Goal: Task Accomplishment & Management: Complete application form

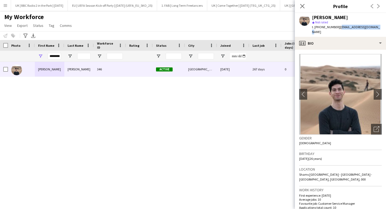
click at [8, 6] on button "Menu" at bounding box center [5, 5] width 11 height 11
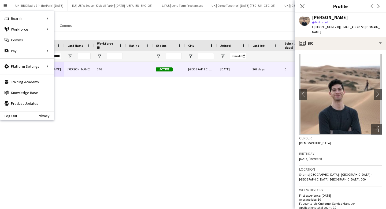
click at [84, 26] on div "My Workforce View Views Default view Dan View Logistics View Rachel View New vi…" at bounding box center [193, 22] width 386 height 18
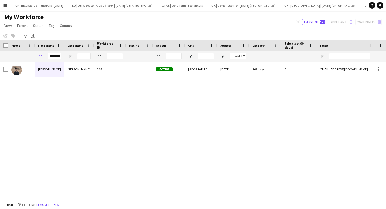
click at [7, 7] on app-icon "Menu" at bounding box center [5, 5] width 4 height 4
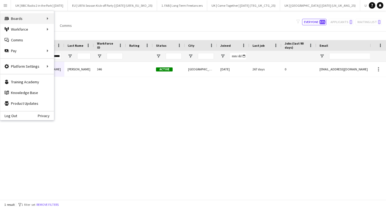
click at [44, 19] on div "Boards Boards" at bounding box center [27, 18] width 54 height 11
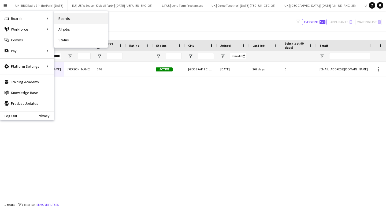
click at [72, 19] on link "Boards" at bounding box center [81, 18] width 54 height 11
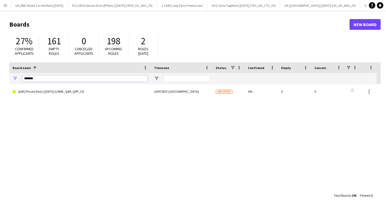
click at [55, 79] on input "*******" at bounding box center [85, 78] width 126 height 6
type input "**"
click at [62, 96] on link "KUW | Hot Wheels Monster Trucks | [DATE]" at bounding box center [80, 91] width 135 height 15
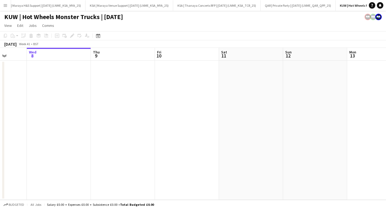
scroll to position [0, 154]
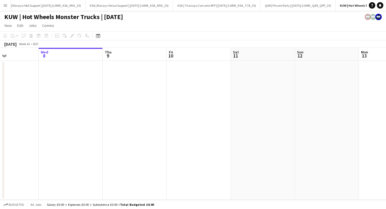
click at [64, 76] on app-date-cell at bounding box center [71, 130] width 64 height 139
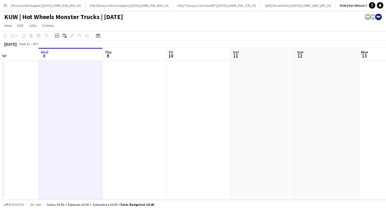
click at [317, 94] on app-date-cell at bounding box center [327, 130] width 64 height 139
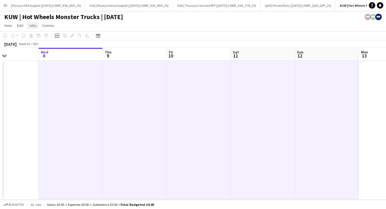
click at [28, 25] on link "Jobs" at bounding box center [33, 25] width 12 height 7
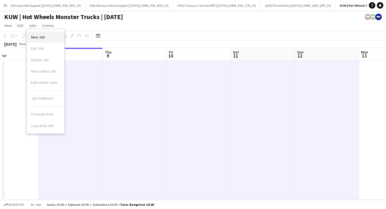
click at [36, 35] on span "New Job" at bounding box center [38, 37] width 14 height 5
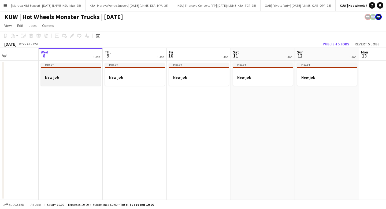
click at [61, 67] on div at bounding box center [71, 67] width 60 height 1
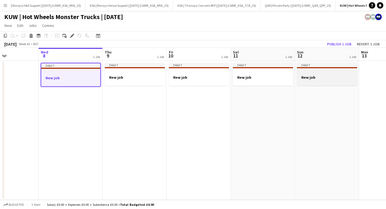
click at [346, 74] on app-job-card "Draft New job" at bounding box center [327, 74] width 60 height 23
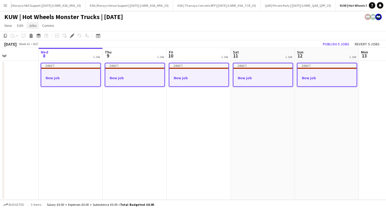
click at [32, 23] on span "Jobs" at bounding box center [33, 25] width 8 height 5
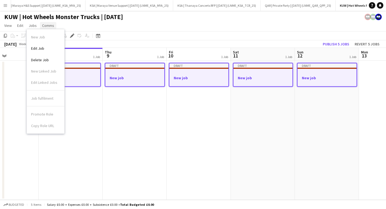
click at [46, 26] on span "Comms" at bounding box center [48, 25] width 12 height 5
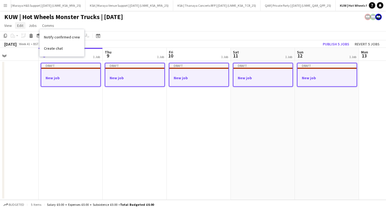
click at [22, 26] on span "Edit" at bounding box center [20, 25] width 6 height 5
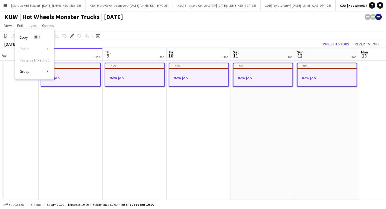
click at [28, 59] on div "Copy Command C Paste Without Crew Command V With Crew Command Shift V Paste as …" at bounding box center [34, 54] width 39 height 46
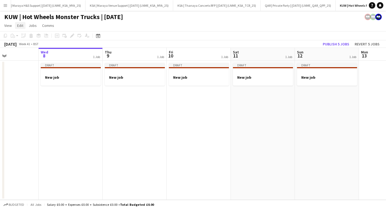
click at [21, 25] on span "Edit" at bounding box center [20, 25] width 6 height 5
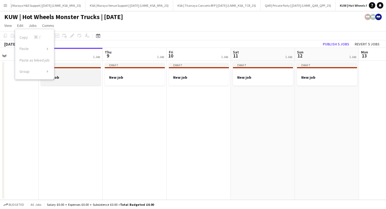
click at [73, 67] on div "Draft" at bounding box center [71, 65] width 60 height 4
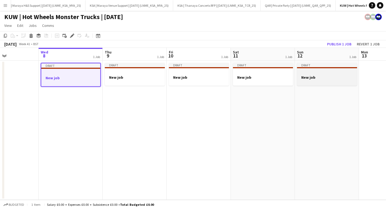
click at [339, 72] on div at bounding box center [327, 72] width 60 height 4
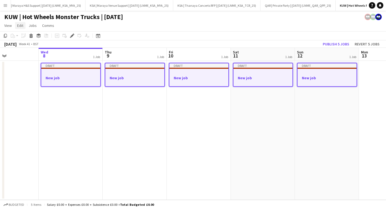
click at [24, 27] on link "Edit" at bounding box center [20, 25] width 10 height 7
click at [150, 111] on app-date-cell "Draft New job" at bounding box center [135, 130] width 64 height 139
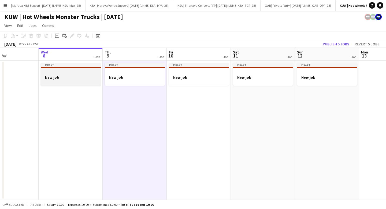
click at [64, 73] on div at bounding box center [71, 72] width 60 height 4
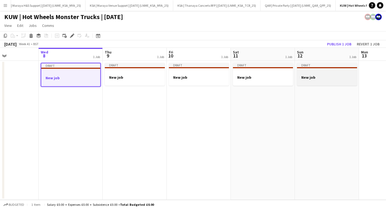
click at [338, 80] on div at bounding box center [327, 82] width 60 height 4
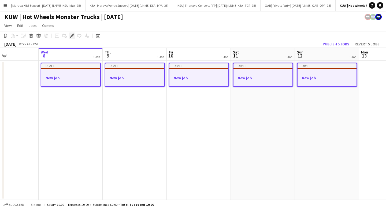
click at [71, 35] on icon "Edit" at bounding box center [72, 36] width 4 height 4
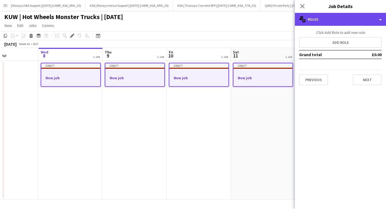
click at [318, 20] on div "multiple-users-add Roles" at bounding box center [340, 19] width 91 height 13
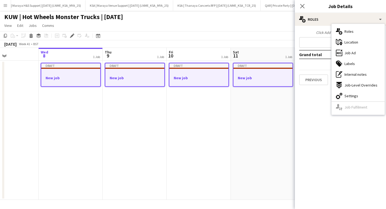
click at [323, 90] on mat-expansion-panel "pencil3 General details Click Add Role to add new role Add role Grand total £0.…" at bounding box center [340, 117] width 91 height 183
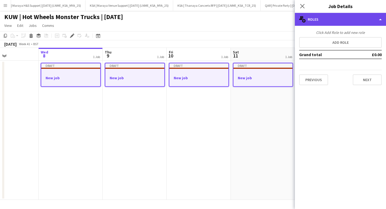
click at [322, 23] on div "multiple-users-add Roles" at bounding box center [340, 19] width 91 height 13
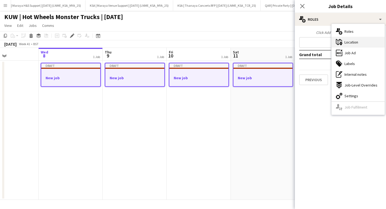
click at [345, 42] on span "Location" at bounding box center [352, 42] width 14 height 5
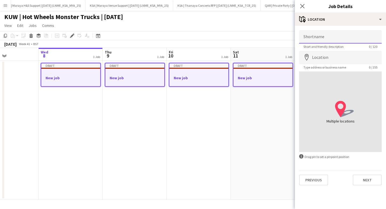
click at [316, 40] on input "Shortname" at bounding box center [340, 36] width 83 height 13
click at [332, 57] on input "Location" at bounding box center [340, 57] width 83 height 13
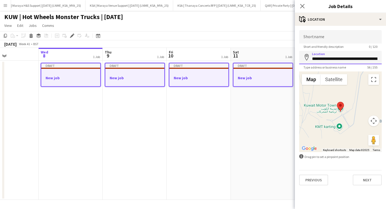
click at [322, 56] on input "**********" at bounding box center [340, 57] width 83 height 13
paste input
type input "**********"
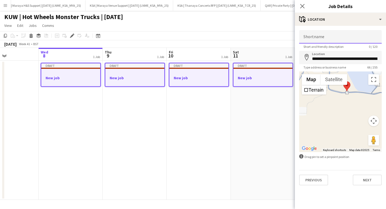
click at [320, 40] on input "Shortname" at bounding box center [340, 36] width 83 height 13
paste input "**********"
type input "**********"
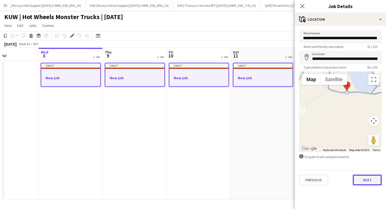
click at [375, 183] on button "Next" at bounding box center [367, 179] width 29 height 11
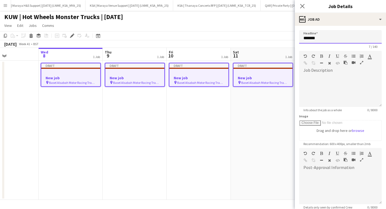
click at [318, 38] on input "*******" at bounding box center [340, 36] width 83 height 13
type input "**********"
click at [328, 76] on div at bounding box center [340, 91] width 83 height 32
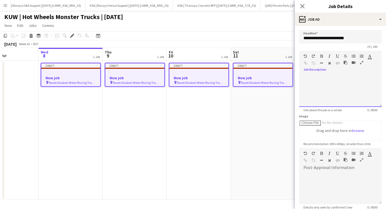
paste div
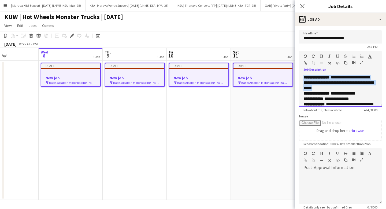
drag, startPoint x: 345, startPoint y: 88, endPoint x: 290, endPoint y: 75, distance: 56.7
click at [290, 75] on body "Menu Boards Boards Boards All jobs Status Workforce Workforce My Workforce Recr…" at bounding box center [193, 104] width 386 height 209
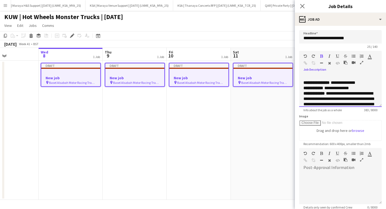
click at [303, 82] on div "**********" at bounding box center [340, 91] width 83 height 32
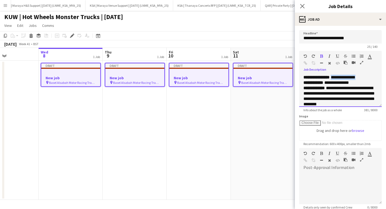
drag, startPoint x: 365, startPoint y: 78, endPoint x: 336, endPoint y: 77, distance: 29.5
click at [336, 77] on div "**********" at bounding box center [341, 77] width 74 height 5
click at [356, 80] on div "**********" at bounding box center [341, 82] width 74 height 5
drag, startPoint x: 367, startPoint y: 78, endPoint x: 338, endPoint y: 78, distance: 29.0
click at [338, 78] on div "**********" at bounding box center [341, 77] width 74 height 5
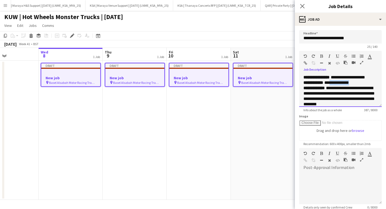
drag, startPoint x: 359, startPoint y: 85, endPoint x: 332, endPoint y: 83, distance: 27.1
click at [332, 83] on div "**********" at bounding box center [341, 82] width 74 height 5
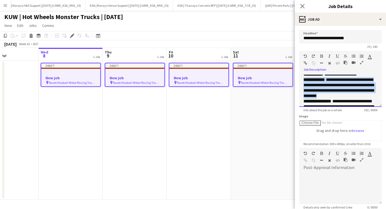
drag, startPoint x: 360, startPoint y: 96, endPoint x: 296, endPoint y: 79, distance: 65.7
click at [296, 79] on form "**********" at bounding box center [340, 145] width 91 height 231
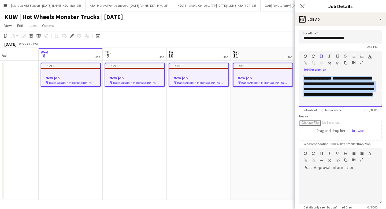
scroll to position [0, 0]
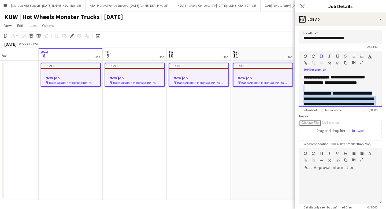
drag, startPoint x: 364, startPoint y: 101, endPoint x: 298, endPoint y: 89, distance: 66.8
click at [298, 89] on form "**********" at bounding box center [340, 145] width 91 height 231
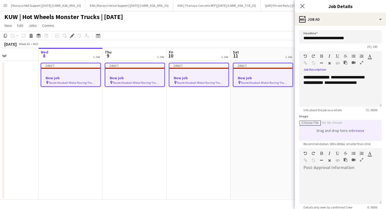
click at [350, 126] on input "Image" at bounding box center [341, 130] width 82 height 20
click at [361, 130] on input "Image" at bounding box center [341, 130] width 82 height 20
type input "**********"
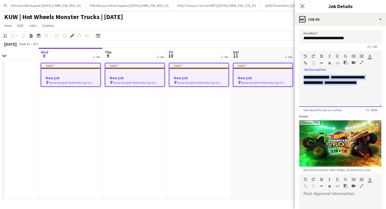
drag, startPoint x: 364, startPoint y: 88, endPoint x: 296, endPoint y: 74, distance: 69.3
click at [296, 74] on form "**********" at bounding box center [340, 158] width 91 height 257
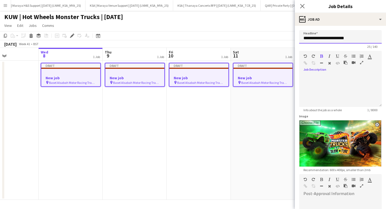
click at [357, 38] on input "**********" at bounding box center [340, 36] width 83 height 13
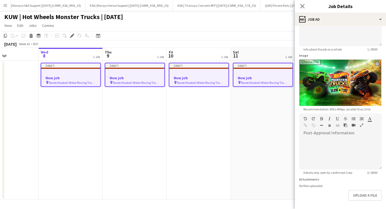
scroll to position [82, 0]
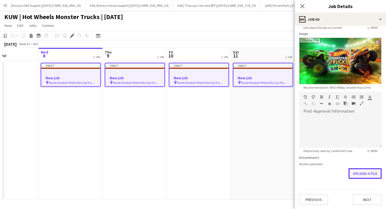
click at [355, 170] on button "Upload a file" at bounding box center [365, 173] width 33 height 11
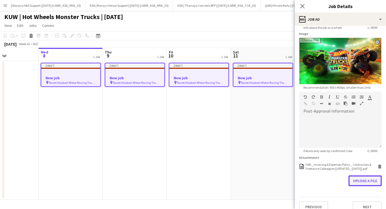
click at [363, 181] on button "Upload a file" at bounding box center [365, 180] width 33 height 11
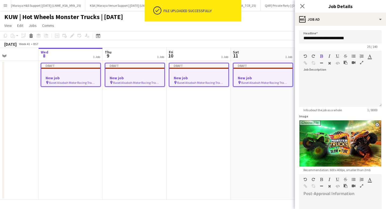
scroll to position [100, 0]
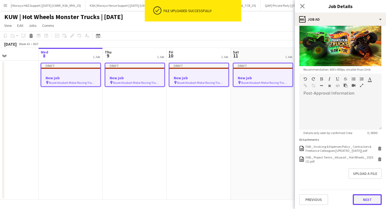
click at [368, 204] on button "Next" at bounding box center [367, 199] width 29 height 11
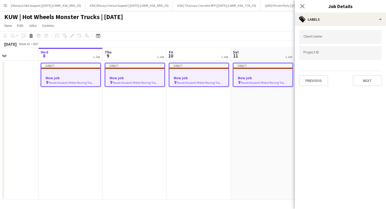
scroll to position [0, 0]
click at [316, 38] on input "Type to search client labels..." at bounding box center [341, 37] width 74 height 5
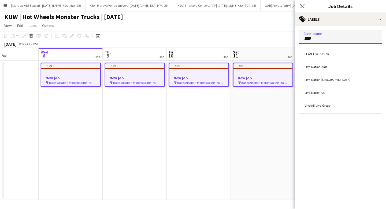
type input "****"
click at [324, 85] on div "Live Nation Middle East" at bounding box center [340, 79] width 83 height 13
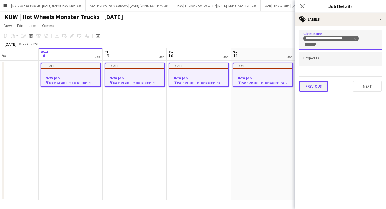
click at [321, 83] on button "Previous" at bounding box center [313, 86] width 29 height 11
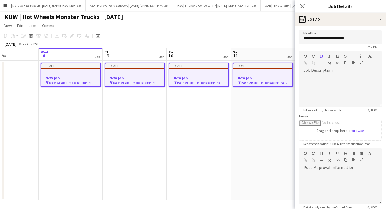
scroll to position [74, 0]
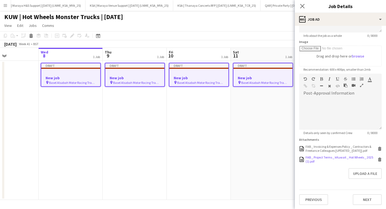
click at [380, 159] on icon at bounding box center [380, 160] width 3 height 2
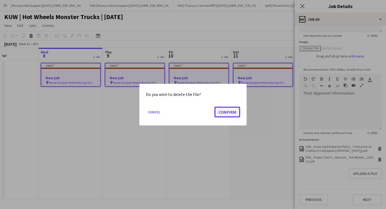
click at [230, 115] on button "Confirm" at bounding box center [228, 111] width 26 height 11
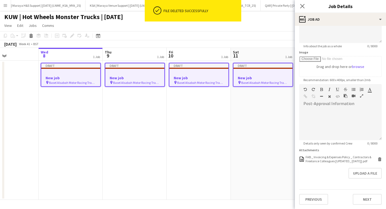
scroll to position [64, 0]
click at [366, 175] on button "Upload a file" at bounding box center [365, 173] width 33 height 11
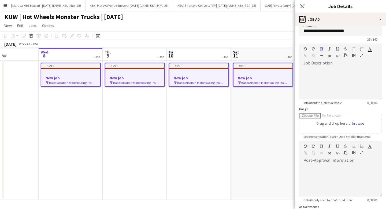
scroll to position [74, 0]
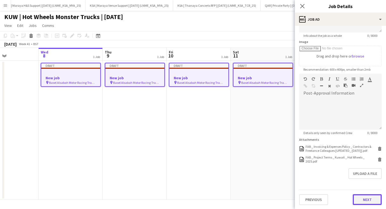
click at [362, 197] on button "Next" at bounding box center [367, 199] width 29 height 11
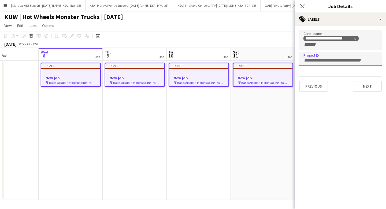
click at [326, 61] on input "Type to search project ID labels..." at bounding box center [341, 60] width 74 height 5
type input "******"
click at [328, 59] on input "******" at bounding box center [341, 60] width 74 height 5
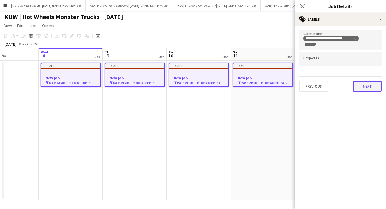
click at [369, 83] on button "Next" at bounding box center [367, 86] width 29 height 11
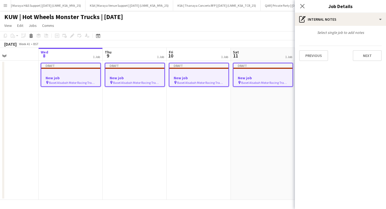
click at [368, 61] on div "Select single job to add notes Previous Next" at bounding box center [340, 45] width 91 height 39
click at [368, 55] on button "Next" at bounding box center [367, 55] width 29 height 11
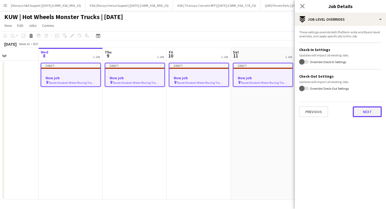
click at [368, 116] on button "Next" at bounding box center [367, 111] width 29 height 11
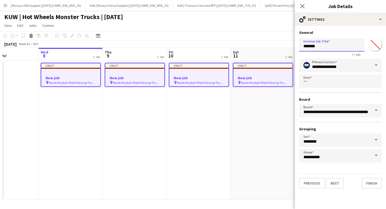
click at [332, 49] on input "*******" at bounding box center [331, 44] width 65 height 13
type input "**********"
click at [377, 185] on button "Finish" at bounding box center [372, 183] width 20 height 11
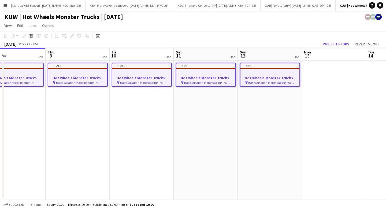
scroll to position [0, 169]
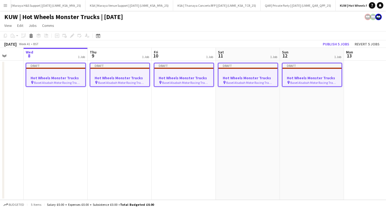
click at [72, 69] on app-job-card "Draft Hot Wheels Monster Trucks pin Basel Alsabah Motor Racing Track | Kuwait M…" at bounding box center [56, 75] width 60 height 24
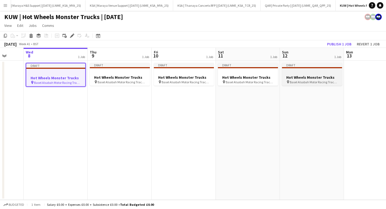
click at [309, 70] on div at bounding box center [312, 72] width 60 height 4
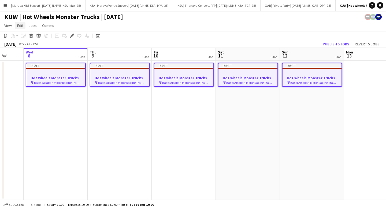
click at [23, 26] on span "Edit" at bounding box center [20, 25] width 6 height 5
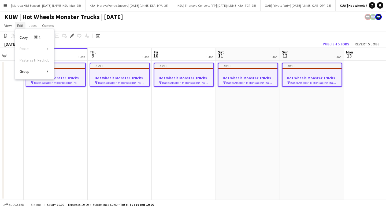
click at [20, 25] on span "Edit" at bounding box center [20, 25] width 6 height 5
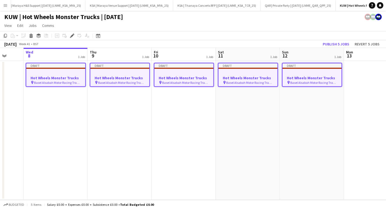
click at [60, 72] on div at bounding box center [55, 73] width 59 height 4
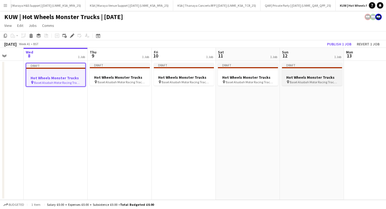
click at [318, 76] on h3 "Hot Wheels Monster Trucks" at bounding box center [312, 77] width 60 height 5
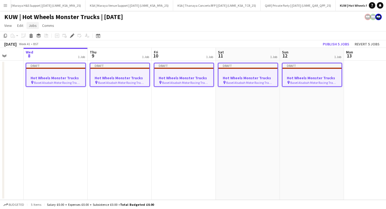
click at [30, 24] on span "Jobs" at bounding box center [33, 25] width 8 height 5
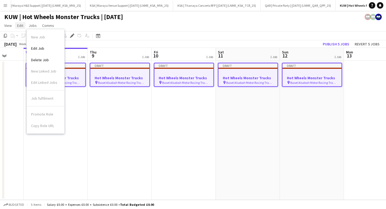
click at [18, 24] on span "Edit" at bounding box center [20, 25] width 6 height 5
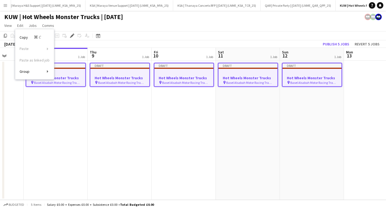
click at [35, 62] on div "Copy Command C Paste Without Crew Command V With Crew Command Shift V Paste as …" at bounding box center [34, 54] width 39 height 46
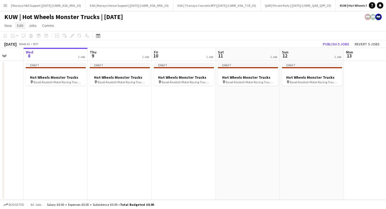
click at [20, 22] on app-page-menu "View Day view expanded Day view collapsed Month view Date picker Jump to today …" at bounding box center [193, 26] width 386 height 10
click at [21, 26] on span "Edit" at bounding box center [20, 25] width 6 height 5
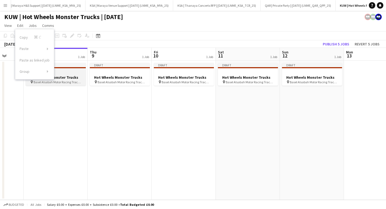
click at [67, 71] on div at bounding box center [56, 72] width 60 height 4
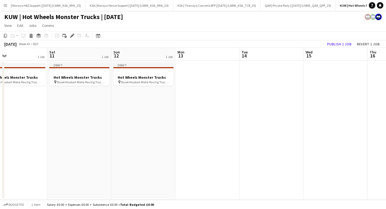
scroll to position [0, 181]
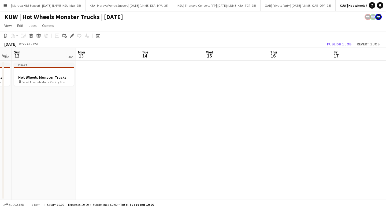
click at [215, 82] on app-date-cell at bounding box center [236, 130] width 64 height 139
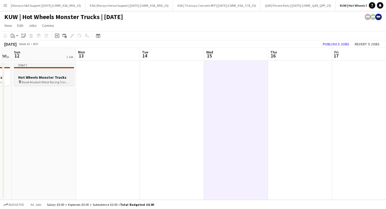
click at [49, 70] on app-job-card "Draft Hot Wheels Monster Trucks pin Basel Alsabah Motor Racing Track | Kuwait M…" at bounding box center [44, 74] width 60 height 23
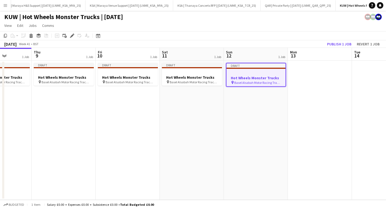
scroll to position [0, 140]
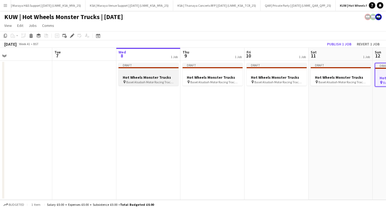
click at [147, 75] on h3 "Hot Wheels Monster Trucks" at bounding box center [149, 77] width 60 height 5
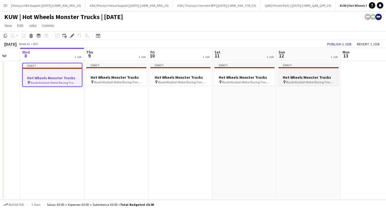
scroll to position [0, 254]
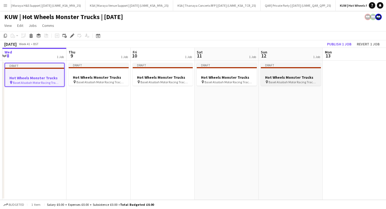
click at [296, 72] on div at bounding box center [291, 72] width 60 height 4
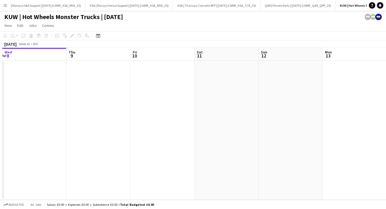
click at [280, 76] on app-date-cell at bounding box center [291, 130] width 64 height 139
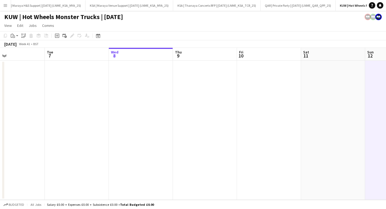
scroll to position [0, 141]
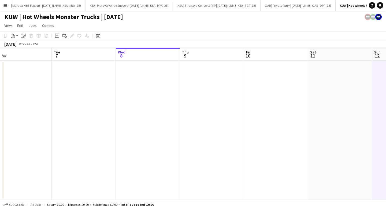
click at [152, 72] on app-date-cell at bounding box center [148, 130] width 64 height 139
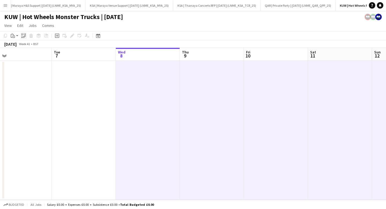
click at [25, 36] on icon "Paste linked Job" at bounding box center [23, 36] width 4 height 4
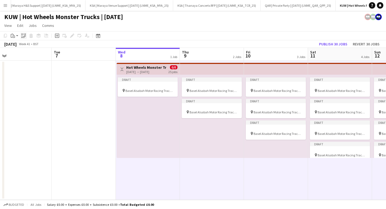
click at [23, 35] on icon "Paste linked Job" at bounding box center [23, 36] width 4 height 4
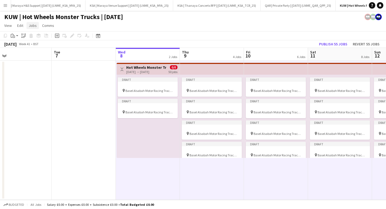
click at [32, 24] on span "Jobs" at bounding box center [33, 25] width 8 height 5
click at [21, 24] on span "Edit" at bounding box center [20, 25] width 6 height 5
click at [31, 57] on link "Paste as linked job" at bounding box center [34, 59] width 39 height 11
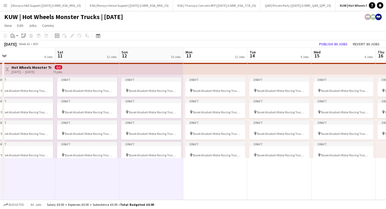
scroll to position [0, 269]
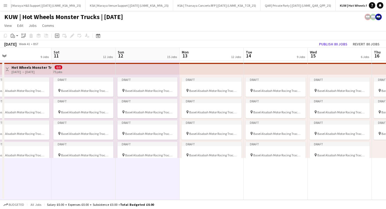
click at [208, 72] on app-top-bar at bounding box center [212, 69] width 64 height 12
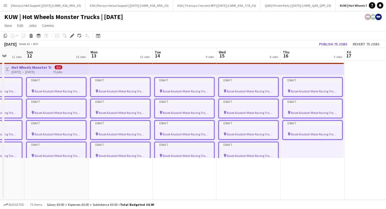
scroll to position [0, 252]
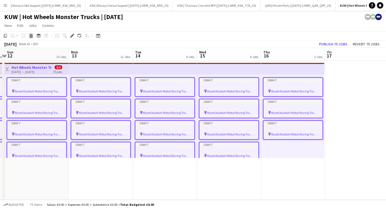
click at [34, 36] on div "Delete" at bounding box center [31, 35] width 6 height 6
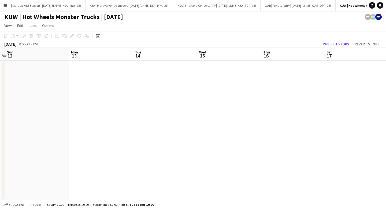
click at [57, 85] on app-date-cell at bounding box center [37, 130] width 64 height 139
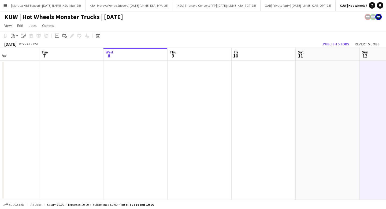
scroll to position [0, 116]
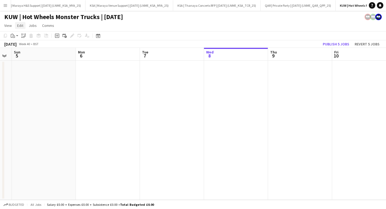
click at [20, 25] on span "Edit" at bounding box center [20, 25] width 6 height 5
click at [40, 61] on span "Paste as linked job" at bounding box center [35, 60] width 30 height 5
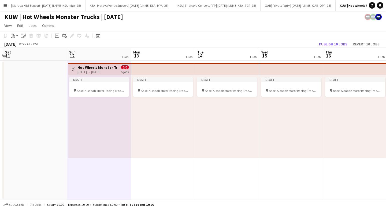
scroll to position [0, 112]
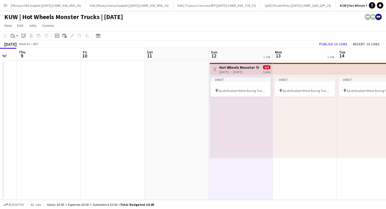
click at [215, 67] on app-icon "Toggle View" at bounding box center [215, 69] width 4 height 4
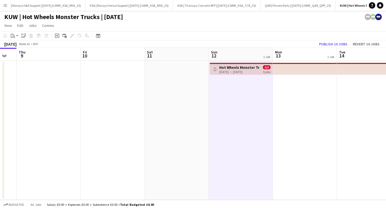
click at [215, 67] on app-icon "Toggle View" at bounding box center [215, 69] width 4 height 4
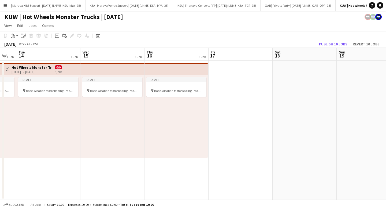
scroll to position [0, 203]
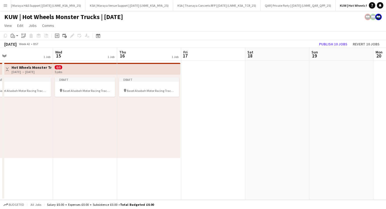
click at [51, 71] on div "12-10-2025 → 16-10-2025" at bounding box center [32, 72] width 40 height 4
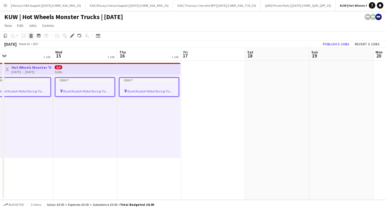
click at [32, 35] on icon "Delete" at bounding box center [31, 36] width 4 height 4
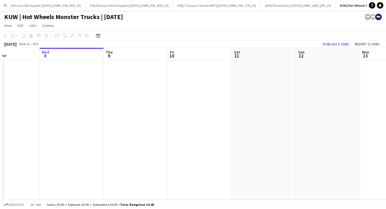
scroll to position [0, 127]
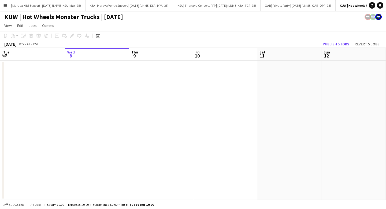
click at [102, 97] on app-date-cell at bounding box center [97, 130] width 64 height 139
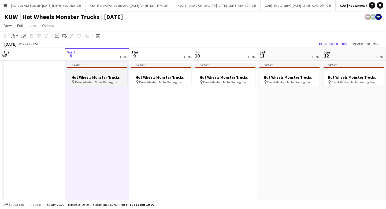
click at [96, 80] on span "Basel Alsabah Motor Racing Track | Kuwait Motor City" at bounding box center [99, 82] width 48 height 4
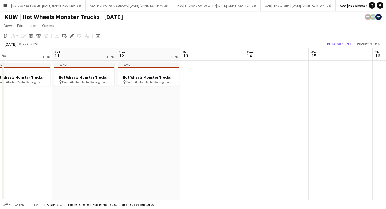
scroll to position [0, 245]
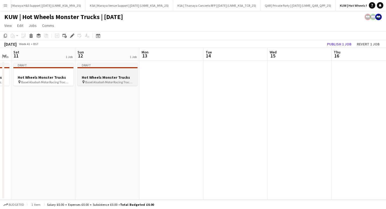
click at [108, 78] on h3 "Hot Wheels Monster Trucks" at bounding box center [108, 77] width 60 height 5
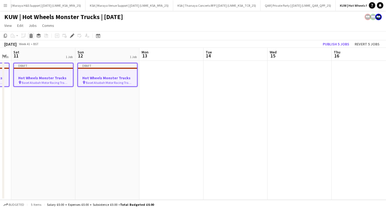
click at [31, 36] on icon at bounding box center [31, 36] width 3 height 3
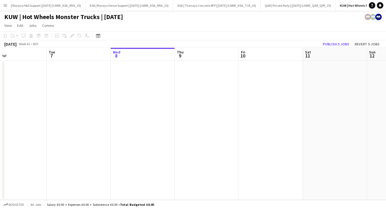
scroll to position [0, 143]
click at [142, 81] on app-date-cell at bounding box center [145, 130] width 64 height 139
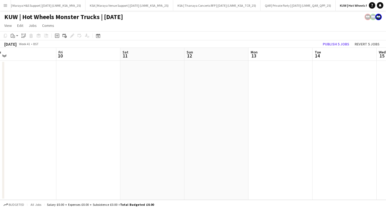
scroll to position [0, 210]
click at [184, 89] on app-date-cell at bounding box center [207, 130] width 64 height 139
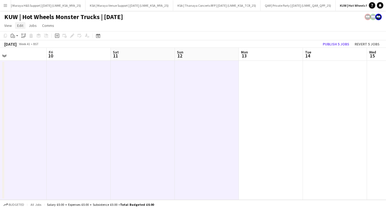
click at [23, 27] on span "Edit" at bounding box center [20, 25] width 6 height 5
click at [32, 60] on span "Paste as linked job" at bounding box center [35, 60] width 30 height 5
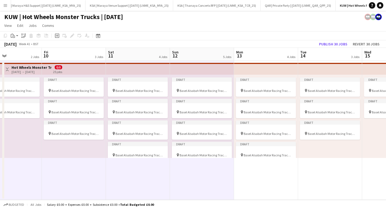
scroll to position [0, 172]
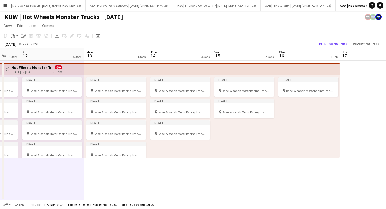
click at [129, 76] on div "Draft pin Basel Alsabah Motor Racing Track | Kuwait Motor City Draft pin Basel …" at bounding box center [116, 116] width 64 height 83
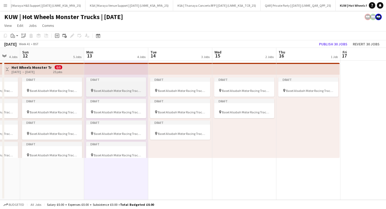
click at [101, 77] on div "Draft" at bounding box center [116, 79] width 60 height 4
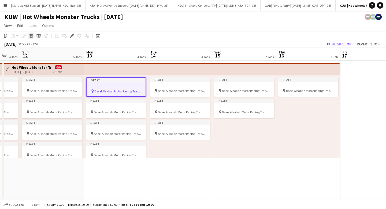
click at [33, 34] on icon "Delete" at bounding box center [31, 36] width 4 height 4
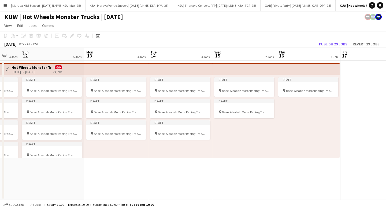
click at [116, 72] on app-top-bar at bounding box center [116, 69] width 64 height 12
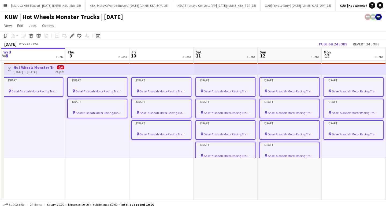
scroll to position [0, 132]
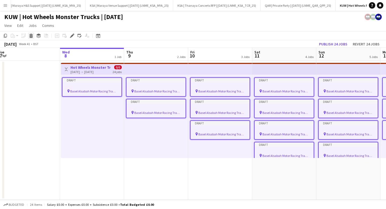
click at [30, 36] on icon at bounding box center [31, 36] width 3 height 3
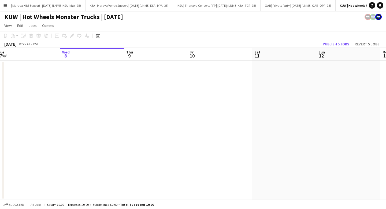
click at [91, 98] on app-date-cell at bounding box center [92, 130] width 64 height 139
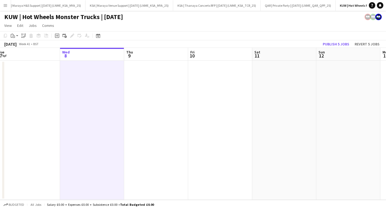
scroll to position [0, 133]
click at [359, 108] on app-date-cell at bounding box center [348, 130] width 64 height 139
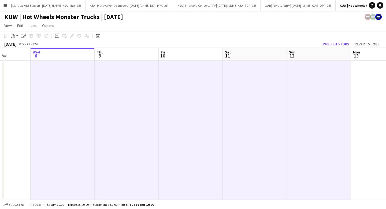
scroll to position [0, 162]
click at [31, 26] on span "Jobs" at bounding box center [33, 25] width 8 height 5
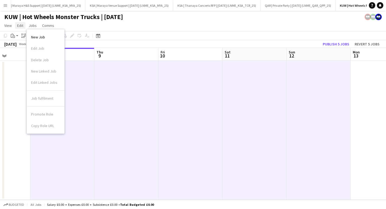
click at [18, 26] on span "Edit" at bounding box center [20, 25] width 6 height 5
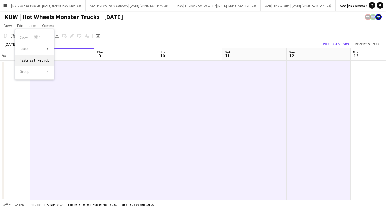
click at [46, 57] on link "Paste as linked job" at bounding box center [34, 59] width 39 height 11
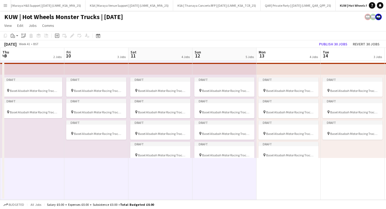
scroll to position [0, 266]
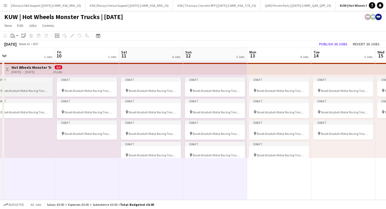
click at [31, 78] on div "Draft" at bounding box center [23, 79] width 60 height 4
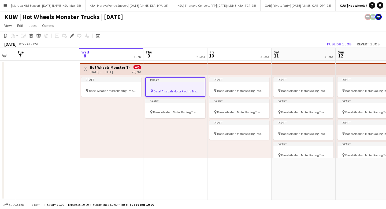
scroll to position [0, 123]
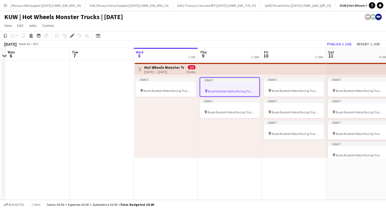
click at [139, 65] on div "Toggle View Hot Wheels Monster Trucks 08-10-2025 → 16-10-2025 0/0 25 jobs" at bounding box center [166, 69] width 59 height 9
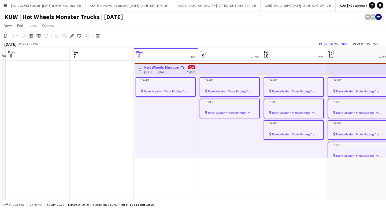
click at [32, 34] on icon at bounding box center [30, 34] width 3 height 1
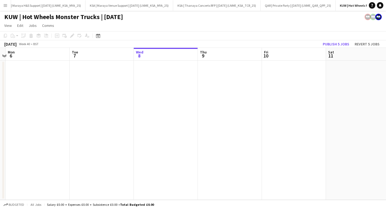
click at [177, 89] on app-date-cell at bounding box center [166, 130] width 64 height 139
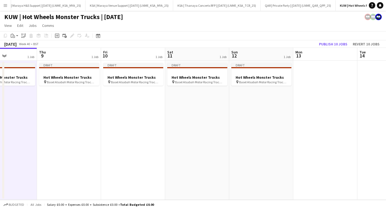
scroll to position [0, 155]
click at [245, 71] on div at bounding box center [262, 72] width 60 height 4
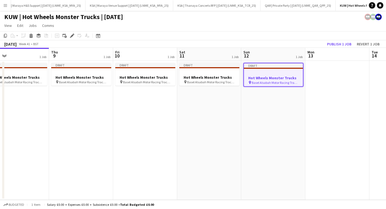
scroll to position [0, 122]
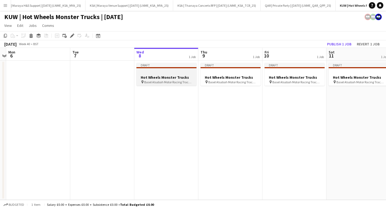
click at [151, 73] on div at bounding box center [167, 72] width 60 height 4
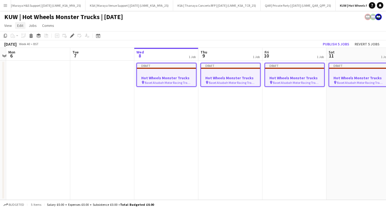
click at [23, 26] on link "Edit" at bounding box center [20, 25] width 10 height 7
click at [74, 36] on div "Edit" at bounding box center [72, 35] width 6 height 6
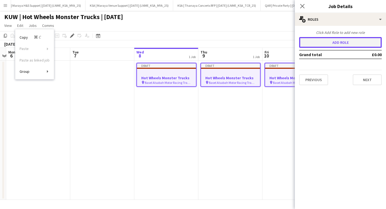
click at [314, 42] on button "Add role" at bounding box center [340, 42] width 83 height 11
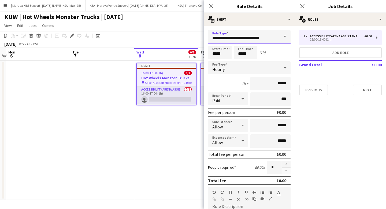
click at [245, 38] on input "**********" at bounding box center [249, 36] width 83 height 13
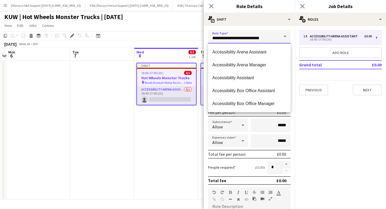
click at [245, 38] on input "**********" at bounding box center [249, 36] width 83 height 13
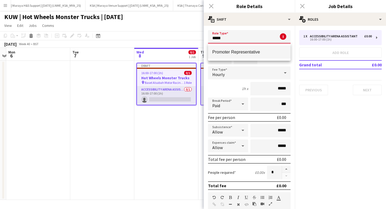
click at [245, 53] on span "Promoter Representative" at bounding box center [249, 51] width 74 height 5
type input "**********"
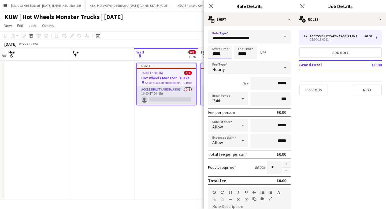
click at [223, 53] on input "*****" at bounding box center [220, 52] width 24 height 13
type input "*****"
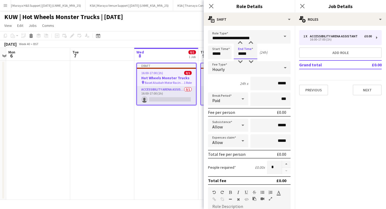
type input "*****"
click at [219, 67] on span "Hourly" at bounding box center [218, 69] width 12 height 5
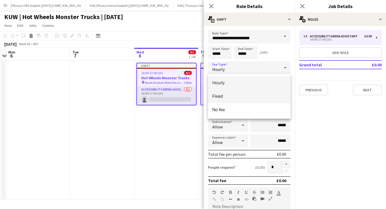
click at [237, 94] on span "Fixed" at bounding box center [249, 96] width 74 height 5
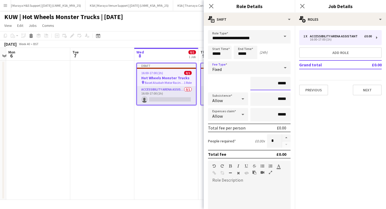
click at [287, 81] on input "*****" at bounding box center [271, 83] width 40 height 13
type input "****"
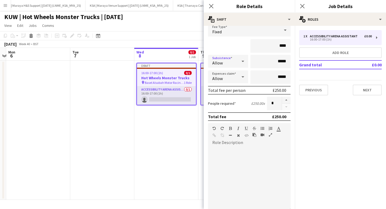
click at [243, 154] on div at bounding box center [249, 179] width 83 height 64
click at [232, 149] on div "**********" at bounding box center [249, 179] width 83 height 64
click at [231, 128] on icon "button" at bounding box center [230, 128] width 3 height 4
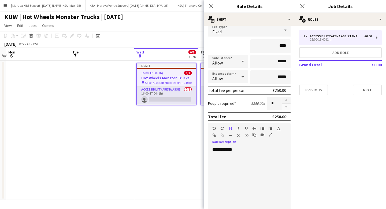
scroll to position [101, 0]
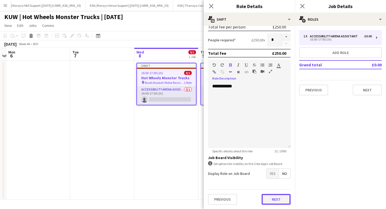
click at [273, 199] on button "Next" at bounding box center [276, 199] width 29 height 11
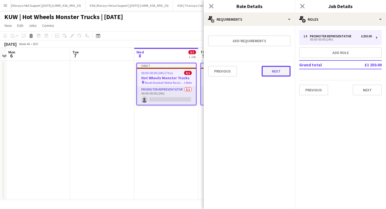
click at [275, 75] on button "Next" at bounding box center [276, 71] width 29 height 11
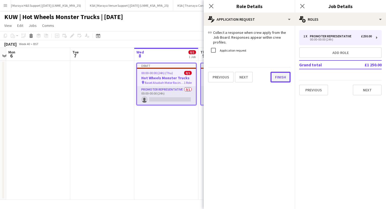
click at [281, 74] on button "Finish" at bounding box center [281, 77] width 20 height 11
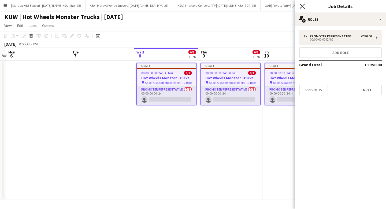
click at [301, 4] on icon at bounding box center [302, 5] width 5 height 5
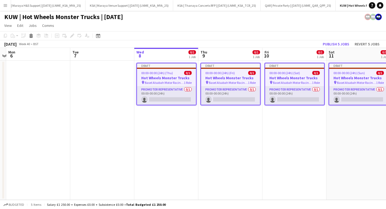
click at [158, 75] on h3 "Hot Wheels Monster Trucks" at bounding box center [166, 77] width 59 height 5
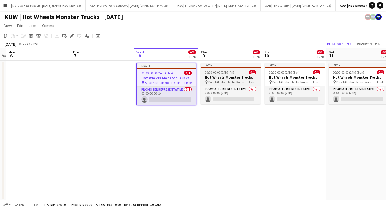
scroll to position [0, 165]
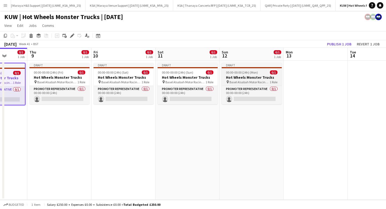
click at [240, 75] on h3 "Hot Wheels Monster Trucks" at bounding box center [252, 77] width 60 height 5
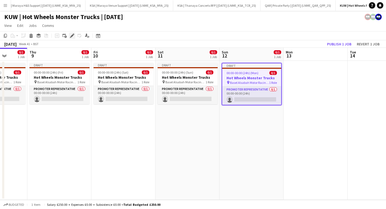
click at [72, 37] on icon "Edit" at bounding box center [72, 36] width 4 height 4
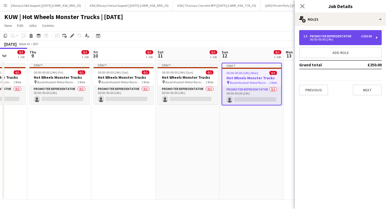
click at [339, 37] on div "Promoter Representative" at bounding box center [332, 36] width 44 height 4
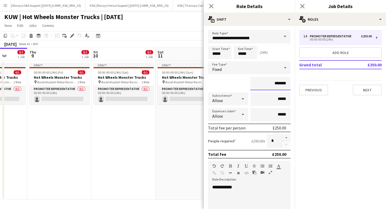
click at [284, 83] on input "*******" at bounding box center [271, 83] width 40 height 13
type input "****"
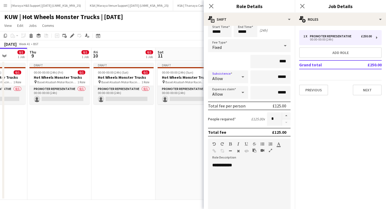
scroll to position [27, 0]
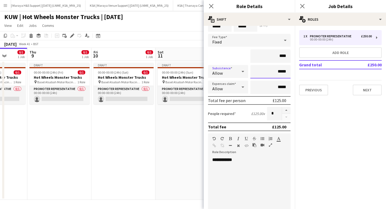
click at [287, 74] on input "*****" at bounding box center [271, 71] width 40 height 13
click at [287, 87] on input "*****" at bounding box center [271, 86] width 40 height 13
click at [252, 164] on div "**********" at bounding box center [249, 189] width 83 height 64
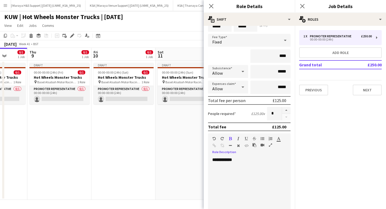
click at [252, 164] on div "**********" at bounding box center [249, 189] width 83 height 64
click at [248, 171] on b "**********" at bounding box center [230, 170] width 36 height 4
click at [230, 138] on icon "button" at bounding box center [230, 139] width 3 height 4
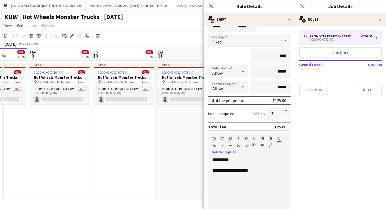
scroll to position [0, 0]
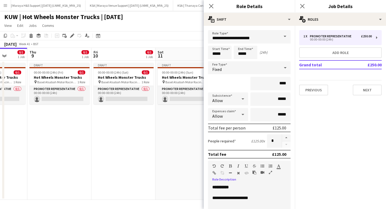
click at [266, 74] on mat-select "Fixed" at bounding box center [249, 67] width 83 height 13
click at [227, 53] on input "*****" at bounding box center [220, 52] width 24 height 13
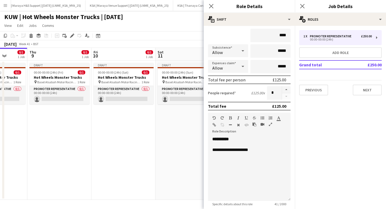
scroll to position [101, 0]
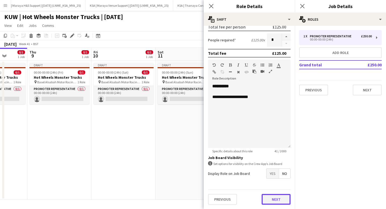
click at [277, 199] on button "Next" at bounding box center [276, 199] width 29 height 11
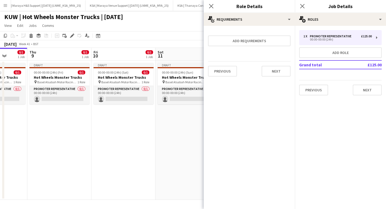
scroll to position [0, 0]
click at [274, 72] on button "Next" at bounding box center [276, 71] width 29 height 11
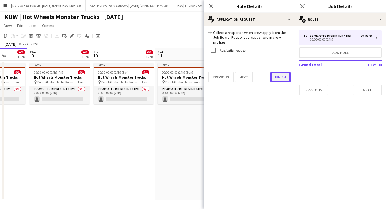
click at [282, 72] on button "Finish" at bounding box center [281, 77] width 20 height 11
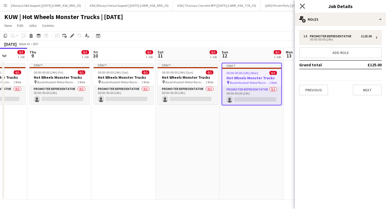
click at [302, 4] on icon "Close pop-in" at bounding box center [302, 5] width 5 height 5
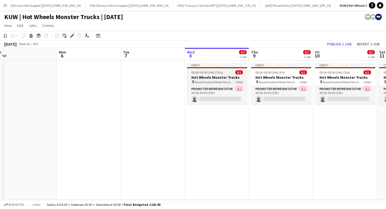
click at [204, 77] on h3 "Hot Wheels Monster Trucks" at bounding box center [217, 77] width 60 height 5
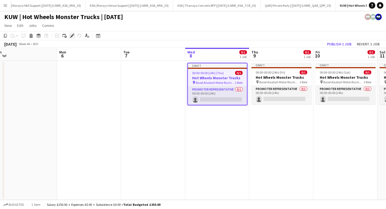
click at [70, 35] on div "Edit" at bounding box center [72, 35] width 6 height 6
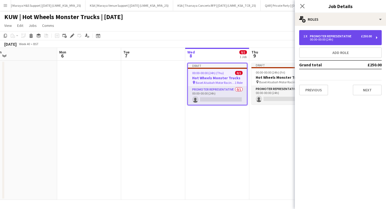
click at [329, 42] on div "1 x Promoter Representative £250.00 00:00-00:00 (24h)" at bounding box center [340, 37] width 83 height 15
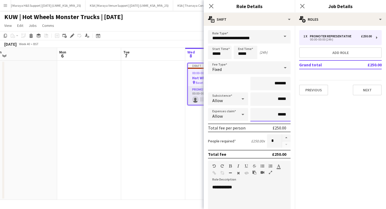
click at [287, 114] on input "*****" at bounding box center [271, 114] width 40 height 13
type input "***"
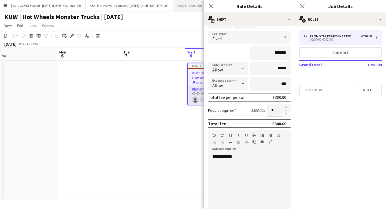
scroll to position [34, 0]
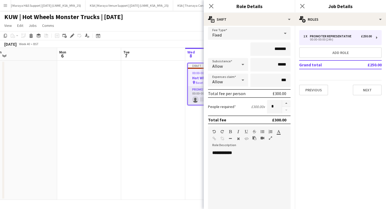
click at [251, 164] on div "**********" at bounding box center [249, 182] width 83 height 64
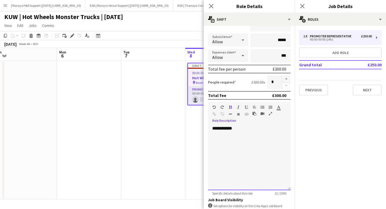
scroll to position [61, 0]
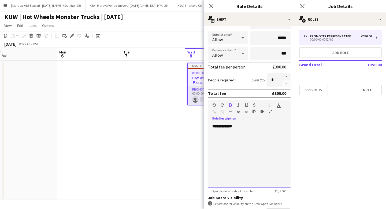
click at [229, 137] on div "**********" at bounding box center [249, 155] width 83 height 64
drag, startPoint x: 270, startPoint y: 157, endPoint x: 193, endPoint y: 137, distance: 79.1
click at [193, 137] on body "Menu Boards Boards Boards All jobs Status Workforce Workforce My Workforce Recr…" at bounding box center [193, 104] width 386 height 209
click at [233, 104] on div at bounding box center [245, 106] width 32 height 6
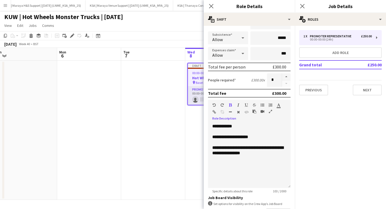
click at [229, 106] on icon "button" at bounding box center [230, 105] width 3 height 4
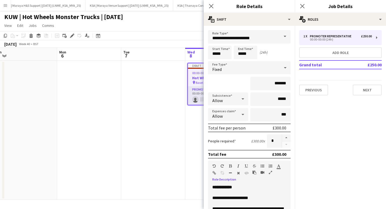
scroll to position [101, 0]
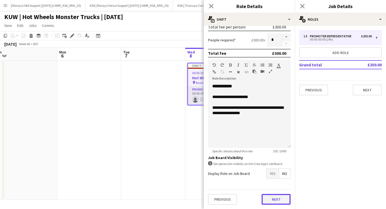
click at [271, 197] on button "Next" at bounding box center [276, 199] width 29 height 11
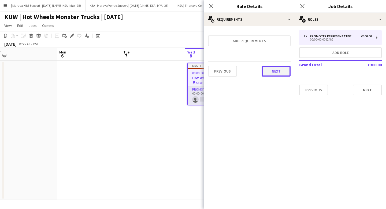
click at [270, 67] on button "Next" at bounding box center [276, 71] width 29 height 11
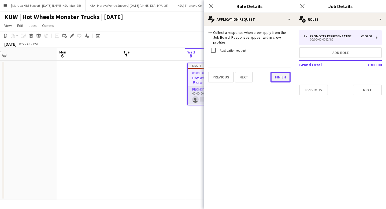
click at [280, 72] on button "Finish" at bounding box center [281, 77] width 20 height 11
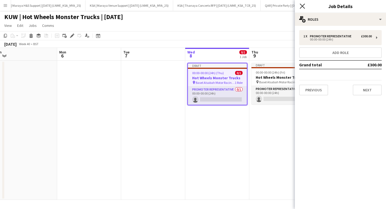
click at [304, 5] on icon at bounding box center [302, 5] width 5 height 5
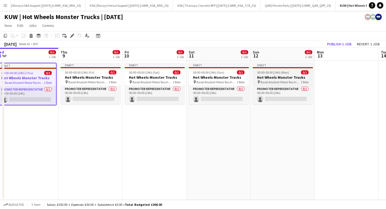
scroll to position [0, 207]
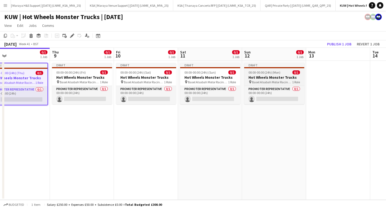
click at [263, 78] on h3 "Hot Wheels Monster Trucks" at bounding box center [274, 77] width 60 height 5
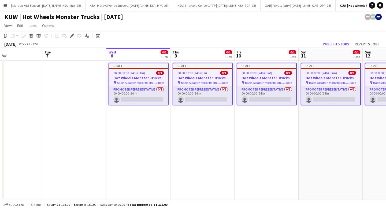
scroll to position [0, 132]
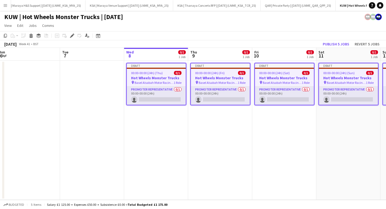
click at [147, 72] on span "00:00-00:00 (24h) (Thu)" at bounding box center [147, 73] width 32 height 4
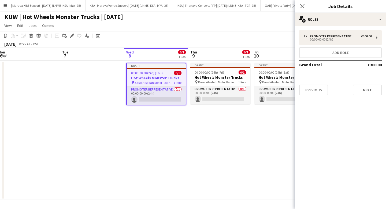
click at [147, 72] on span "00:00-00:00 (24h) (Thu)" at bounding box center [147, 73] width 32 height 4
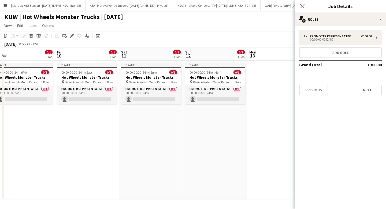
scroll to position [0, 264]
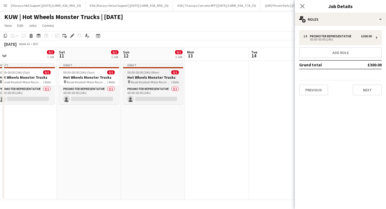
click at [142, 75] on app-job-card "Draft 00:00-00:00 (24h) (Mon) 0/1 Hot Wheels Monster Trucks pin Basel Alsabah M…" at bounding box center [153, 83] width 60 height 41
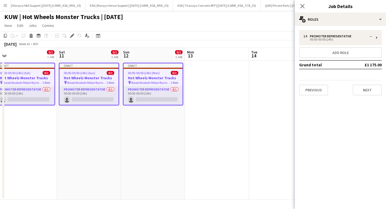
click at [338, 12] on div "Close pop-in Job Details" at bounding box center [340, 6] width 91 height 13
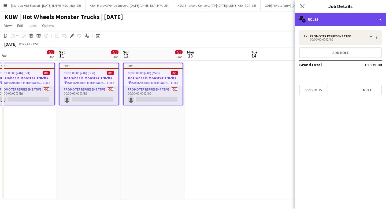
click at [337, 19] on div "multiple-users-add Roles" at bounding box center [340, 19] width 91 height 13
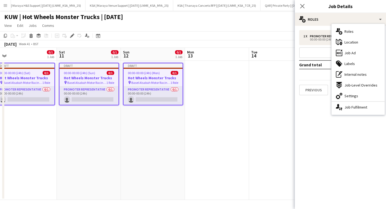
click at [351, 112] on div "multiple-users-add Roles maps-pin-1 Location ads-window Job Ad tags-double Labe…" at bounding box center [358, 69] width 53 height 91
click at [350, 108] on div "single-neutral-actions-up-down Job Fulfilment" at bounding box center [358, 107] width 53 height 11
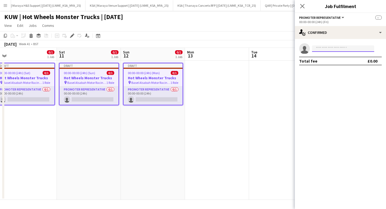
click at [325, 46] on input at bounding box center [343, 48] width 62 height 6
type input "******"
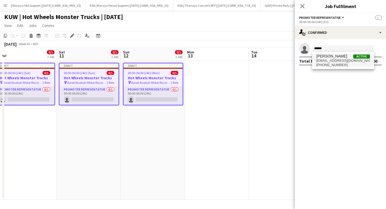
click at [326, 57] on span "[PERSON_NAME]" at bounding box center [332, 56] width 31 height 5
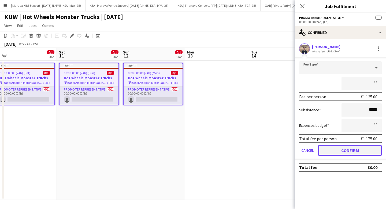
click at [341, 148] on button "Confirm" at bounding box center [350, 150] width 64 height 11
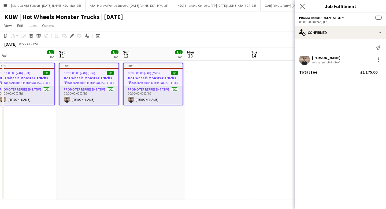
click at [302, 3] on app-icon "Close pop-in" at bounding box center [303, 6] width 8 height 8
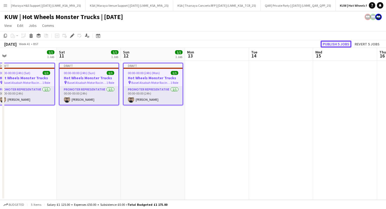
click at [327, 43] on button "Publish 5 jobs" at bounding box center [336, 44] width 31 height 7
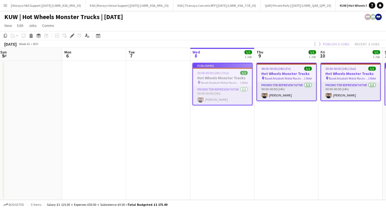
scroll to position [0, 113]
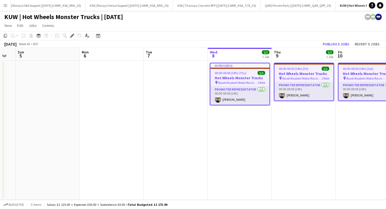
click at [5, 7] on app-icon "Menu" at bounding box center [5, 5] width 4 height 4
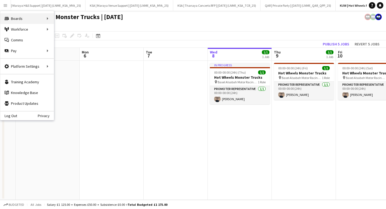
click at [47, 19] on div "Boards Boards" at bounding box center [27, 18] width 54 height 11
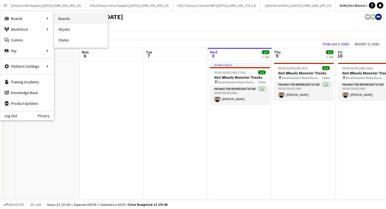
click at [76, 19] on link "Boards" at bounding box center [81, 18] width 54 height 11
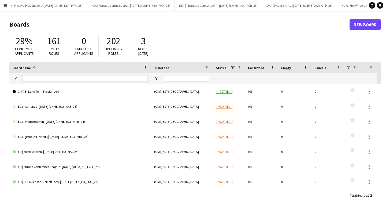
click at [46, 79] on input "Board name Filter Input" at bounding box center [85, 78] width 126 height 6
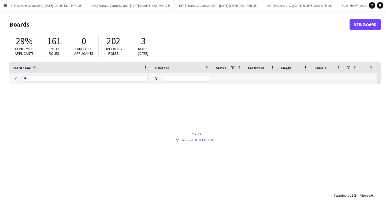
type input "*"
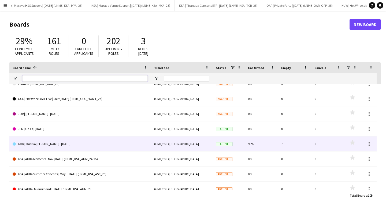
scroll to position [158, 0]
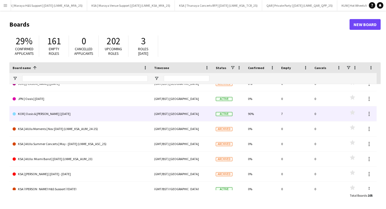
click at [90, 115] on link "KOR | Oasis & [PERSON_NAME] | [DATE]" at bounding box center [80, 113] width 135 height 15
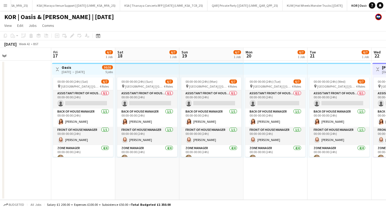
scroll to position [0, 205]
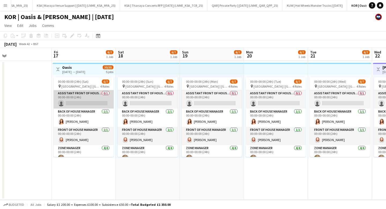
click at [70, 97] on app-card-role "Assistant Front of House Manager 0/1 00:00-00:00 (24h) single-neutral-actions" at bounding box center [84, 99] width 60 height 18
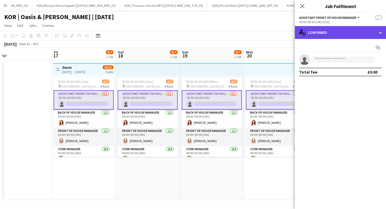
click at [317, 33] on div "single-neutral-actions-check-2 Confirmed" at bounding box center [340, 32] width 91 height 13
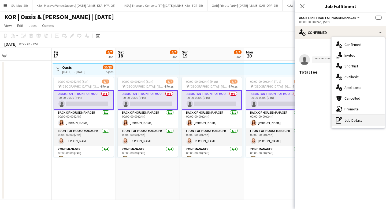
click at [350, 119] on div "pen-write Job Details" at bounding box center [358, 120] width 53 height 11
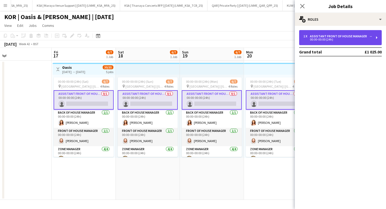
click at [320, 34] on div "1 x Assistant Front of House Manager -- 00:00-00:00 (24h)" at bounding box center [340, 37] width 83 height 15
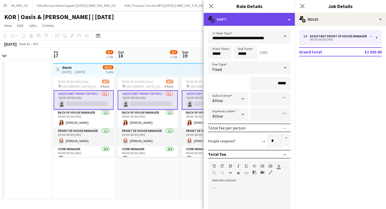
click at [233, 21] on div "multiple-actions-text Shift" at bounding box center [249, 19] width 91 height 13
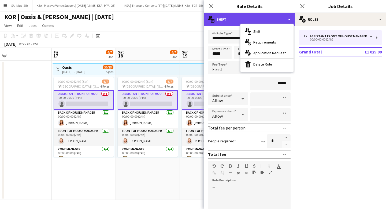
click at [233, 21] on div "multiple-actions-text Shift" at bounding box center [249, 19] width 91 height 13
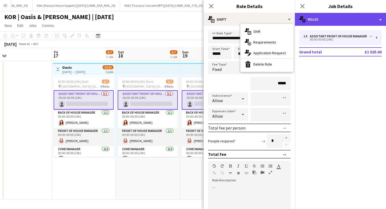
click at [318, 17] on div "multiple-users-add Roles" at bounding box center [340, 19] width 91 height 13
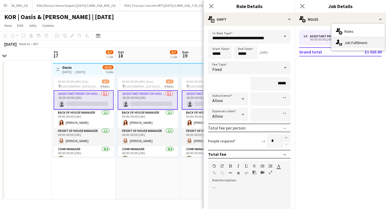
click at [338, 41] on icon at bounding box center [338, 41] width 4 height 5
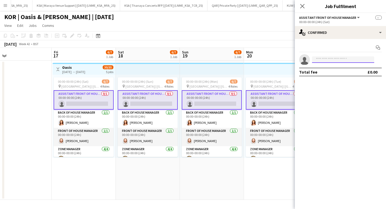
click at [329, 61] on input at bounding box center [343, 59] width 62 height 6
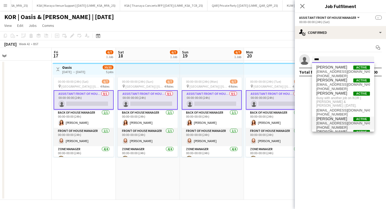
type input "****"
click at [325, 121] on span "jackprobyn@me.com" at bounding box center [344, 123] width 54 height 4
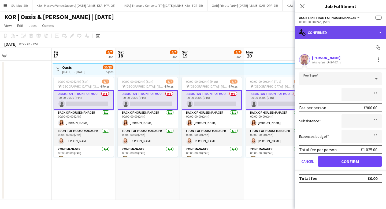
click at [311, 32] on div "single-neutral-actions-check-2 Confirmed" at bounding box center [340, 32] width 91 height 13
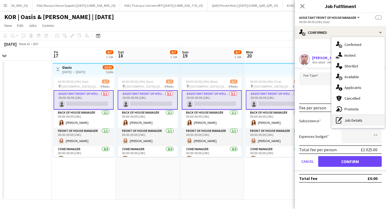
click at [345, 118] on div "pen-write Job Details" at bounding box center [358, 120] width 53 height 11
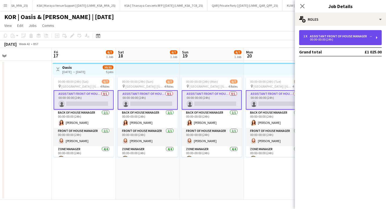
click at [324, 42] on div "1 x Assistant Front of House Manager -- 00:00-00:00 (24h)" at bounding box center [340, 37] width 83 height 15
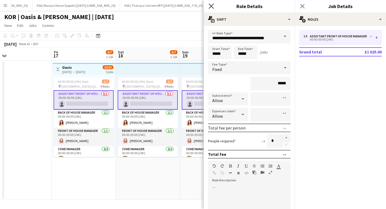
click at [210, 6] on icon "Close pop-in" at bounding box center [211, 5] width 5 height 5
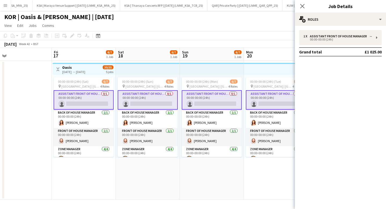
click at [307, 6] on div "Close pop-in" at bounding box center [302, 6] width 15 height 12
click at [303, 6] on icon at bounding box center [302, 5] width 5 height 5
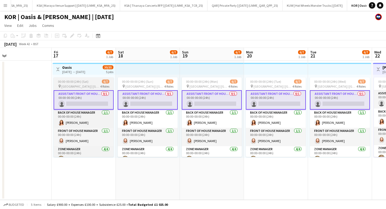
click at [78, 82] on span "00:00-00:00 (24h) (Sat)" at bounding box center [73, 81] width 31 height 4
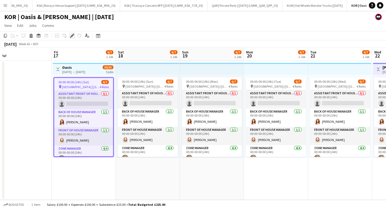
click at [71, 36] on icon at bounding box center [72, 35] width 3 height 3
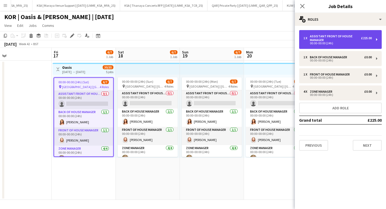
click at [323, 37] on div "Assistant Front of House Manager" at bounding box center [335, 38] width 51 height 8
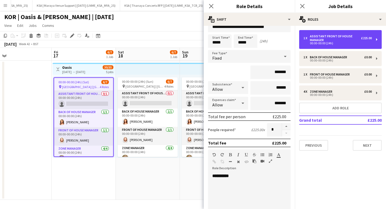
scroll to position [11, 0]
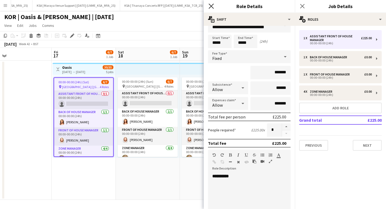
click at [212, 8] on icon "Close pop-in" at bounding box center [211, 5] width 5 height 5
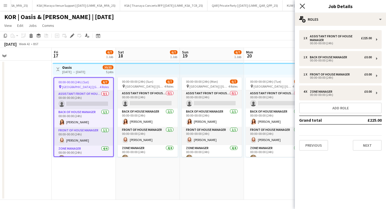
click at [305, 6] on icon "Close pop-in" at bounding box center [302, 5] width 5 height 5
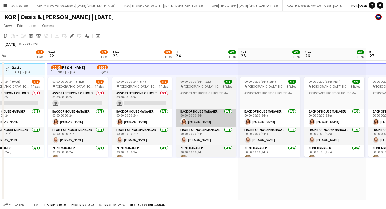
scroll to position [0, 119]
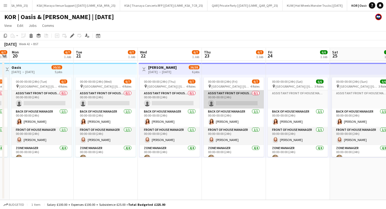
click at [223, 98] on app-card-role "Assistant Front of House Manager 0/1 00:00-00:00 (24h) single-neutral-actions" at bounding box center [234, 99] width 60 height 18
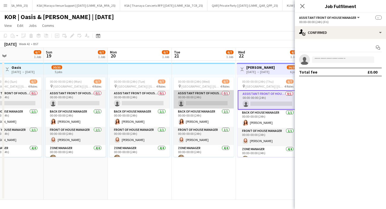
scroll to position [0, 110]
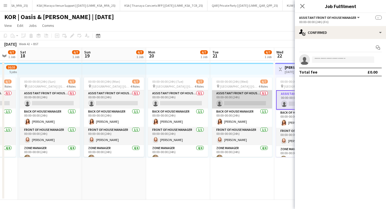
click at [226, 99] on app-card-role "Assistant Front of House Manager 0/1 00:00-00:00 (24h) single-neutral-actions" at bounding box center [242, 99] width 60 height 18
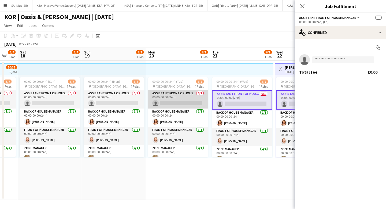
click at [197, 97] on app-card-role "Assistant Front of House Manager 0/1 00:00-00:00 (24h) single-neutral-actions" at bounding box center [178, 99] width 60 height 18
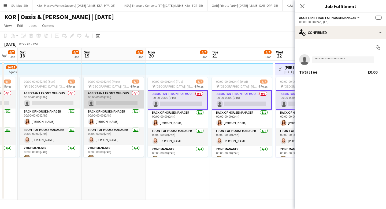
click at [126, 97] on app-card-role "Assistant Front of House Manager 0/1 00:00-00:00 (24h) single-neutral-actions" at bounding box center [114, 99] width 60 height 18
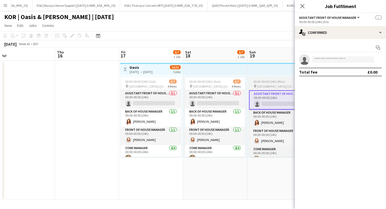
scroll to position [0, 143]
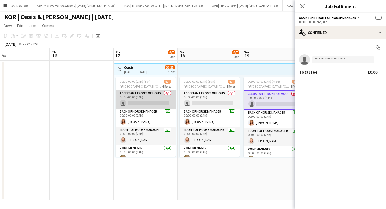
click at [129, 100] on app-card-role "Assistant Front of House Manager 0/1 00:00-00:00 (24h) single-neutral-actions" at bounding box center [146, 99] width 60 height 18
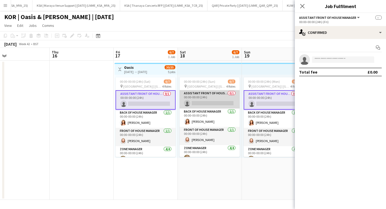
click at [204, 98] on app-card-role "Assistant Front of House Manager 0/1 00:00-00:00 (24h) single-neutral-actions" at bounding box center [210, 99] width 60 height 18
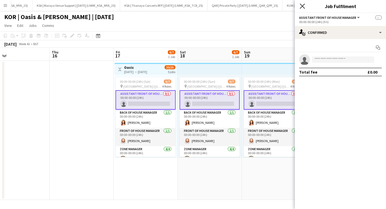
click at [305, 4] on icon "Close pop-in" at bounding box center [302, 5] width 5 height 5
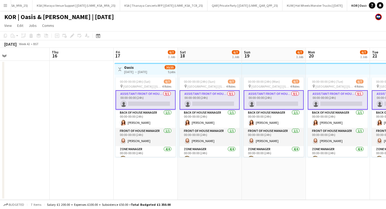
click at [149, 97] on app-card-role "Assistant Front of House Manager 0/1 00:00-00:00 (24h) single-neutral-actions" at bounding box center [146, 99] width 60 height 19
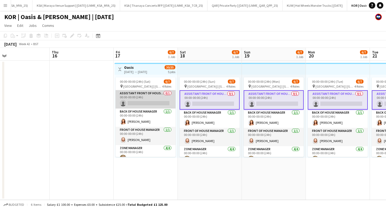
click at [149, 97] on app-card-role "Assistant Front of House Manager 0/1 00:00-00:00 (24h) single-neutral-actions" at bounding box center [146, 99] width 60 height 18
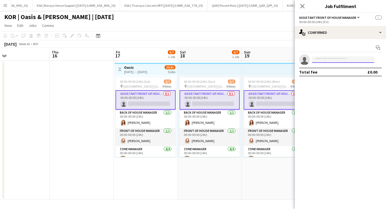
click at [331, 61] on input at bounding box center [343, 59] width 62 height 6
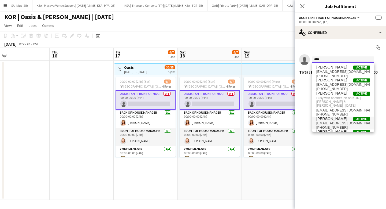
type input "****"
click at [335, 121] on span "jackprobyn@me.com" at bounding box center [344, 123] width 54 height 4
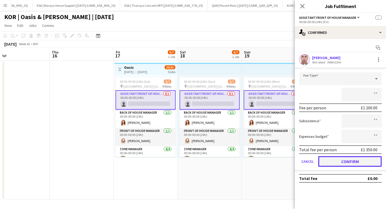
click at [336, 156] on button "Confirm" at bounding box center [350, 161] width 64 height 11
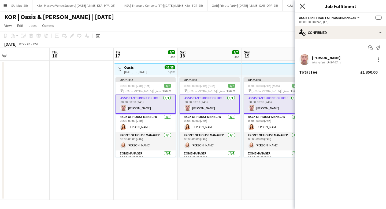
click at [302, 6] on icon at bounding box center [302, 5] width 5 height 5
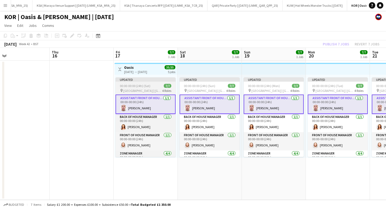
click at [140, 85] on span "00:00-00:00 (24h) (Sat)" at bounding box center [135, 86] width 31 height 4
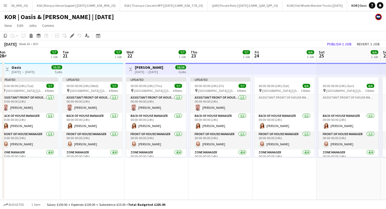
scroll to position [0, 166]
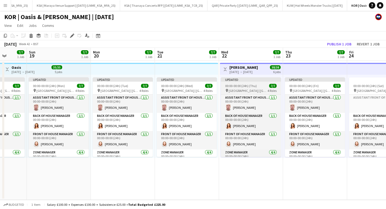
click at [243, 88] on app-job-card "Updated 00:00-00:00 (24h) (Thu) 7/7 pin Goyang Stadium | Seoul, South Korea 4 R…" at bounding box center [251, 116] width 60 height 79
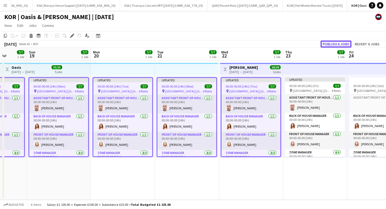
click at [334, 46] on button "Publish 6 jobs" at bounding box center [336, 44] width 31 height 7
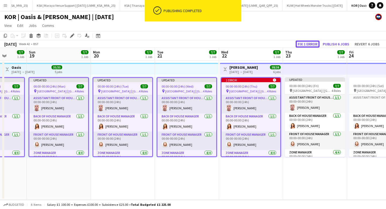
click at [313, 47] on button "Fix 1 error" at bounding box center [308, 44] width 24 height 7
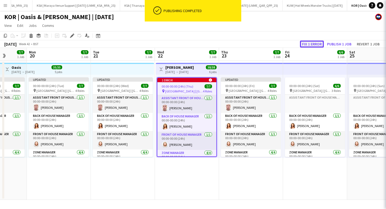
scroll to position [0, 185]
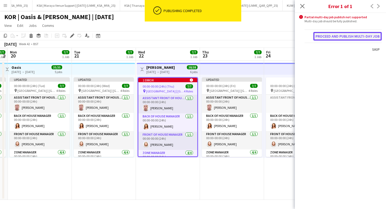
click at [332, 35] on button "Proceed and publish multi-day job" at bounding box center [348, 36] width 68 height 9
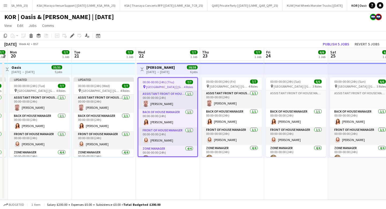
click at [4, 7] on app-icon "Menu" at bounding box center [5, 5] width 4 height 4
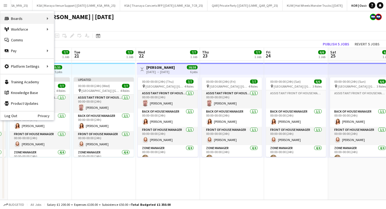
click at [47, 18] on div "Boards Boards" at bounding box center [27, 18] width 54 height 11
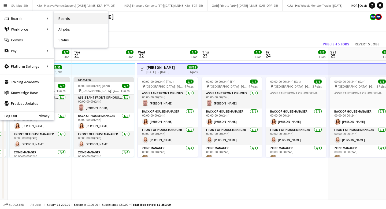
click at [67, 19] on link "Boards" at bounding box center [81, 18] width 54 height 11
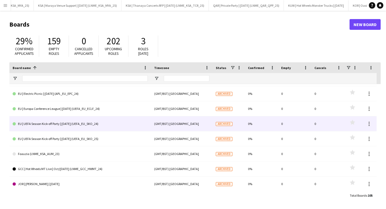
scroll to position [86, 0]
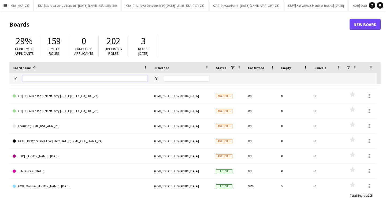
click at [46, 79] on input "Board name Filter Input" at bounding box center [85, 78] width 126 height 6
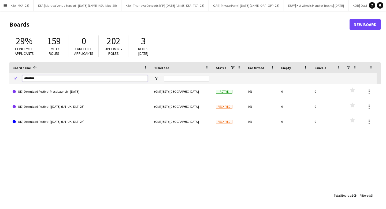
scroll to position [0, 0]
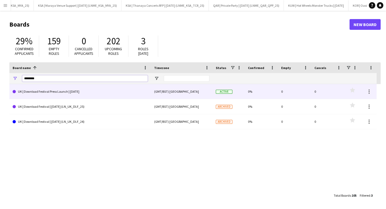
type input "********"
click at [56, 97] on link "UK | Download Festival Press Launch | Nov 25" at bounding box center [80, 91] width 135 height 15
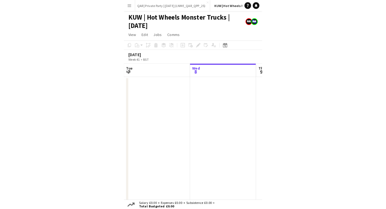
scroll to position [0, 1192]
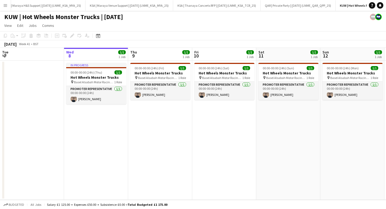
click at [1, 5] on button "Menu" at bounding box center [5, 5] width 11 height 11
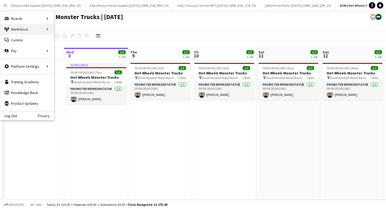
click at [39, 27] on div "Workforce Workforce" at bounding box center [27, 29] width 54 height 11
click at [68, 28] on link "My Workforce" at bounding box center [81, 29] width 54 height 11
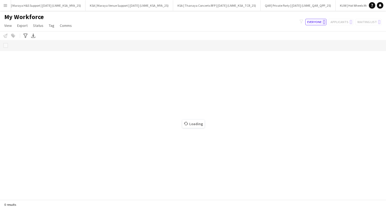
scroll to position [0, 1191]
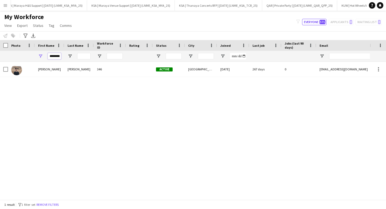
click at [48, 56] on input "********" at bounding box center [54, 56] width 13 height 6
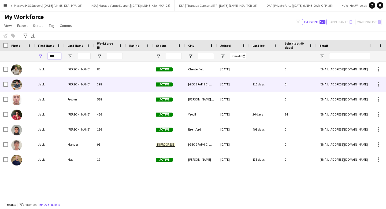
type input "****"
click at [60, 100] on div "Jack" at bounding box center [50, 99] width 30 height 15
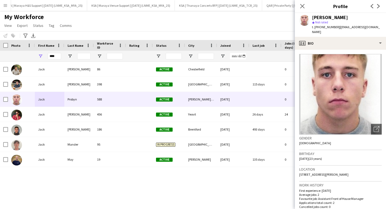
click at [134, 28] on div "Jack Probyn star Not rated t. +447585633447 | jackprobyn@me.com" at bounding box center [340, 25] width 91 height 24
drag, startPoint x: 371, startPoint y: 27, endPoint x: 337, endPoint y: 27, distance: 33.8
click at [134, 27] on app-profile-header "Jack Probyn star Not rated t. +447585633447 | jackprobyn@me.com" at bounding box center [340, 25] width 91 height 24
copy app-crew-profile "jackprobyn@me.com profile"
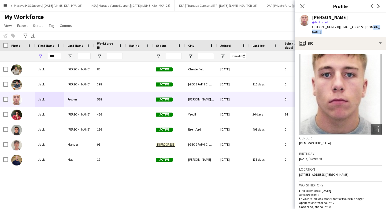
copy app-crew-profile "jackprobyn@me.com profile"
drag, startPoint x: 336, startPoint y: 27, endPoint x: 320, endPoint y: 27, distance: 16.9
click at [134, 27] on div "t. +447585633447 | jackprobyn@me.com" at bounding box center [347, 30] width 70 height 10
copy span "7585633447"
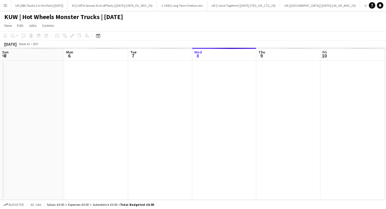
scroll to position [0, 128]
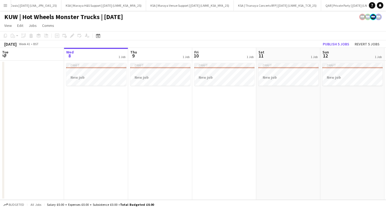
click at [8, 4] on button "Menu" at bounding box center [5, 5] width 11 height 11
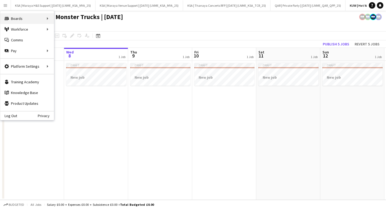
scroll to position [0, 1186]
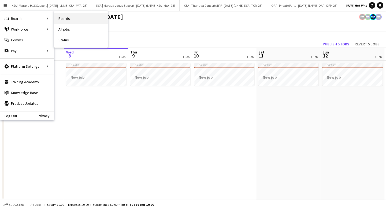
click at [80, 19] on link "Boards" at bounding box center [81, 18] width 54 height 11
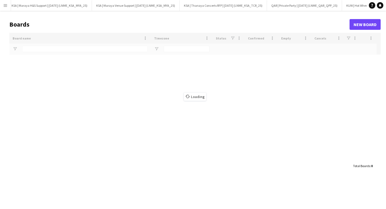
type input "**"
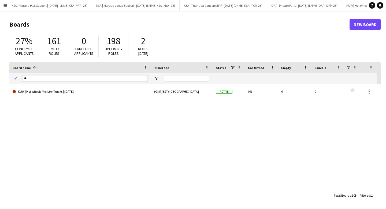
click at [44, 76] on input "**" at bounding box center [85, 78] width 126 height 6
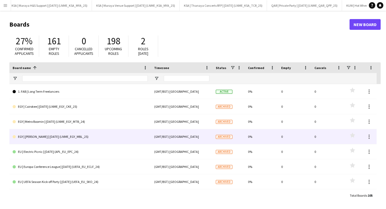
click at [57, 138] on link "EGY | [PERSON_NAME] | [DATE] (LNME_EGY_MBL_25)" at bounding box center [80, 136] width 135 height 15
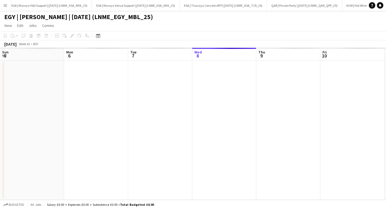
scroll to position [0, 128]
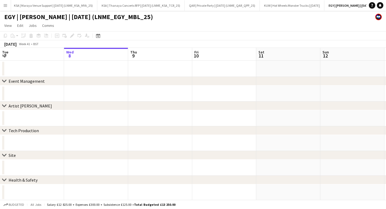
click at [157, 93] on app-date-cell at bounding box center [160, 93] width 64 height 16
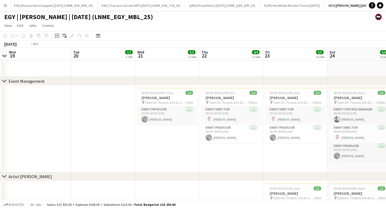
scroll to position [0, 222]
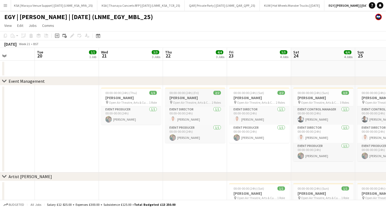
click at [185, 99] on h3 "[PERSON_NAME]" at bounding box center [195, 97] width 60 height 5
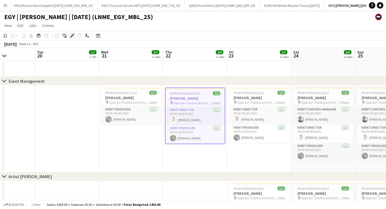
click at [71, 35] on icon "Edit" at bounding box center [72, 36] width 4 height 4
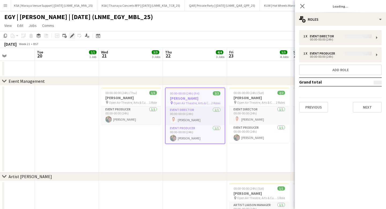
type input "**********"
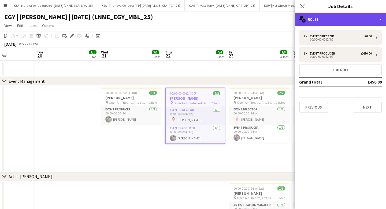
click at [324, 22] on div "multiple-users-add Roles" at bounding box center [340, 19] width 91 height 13
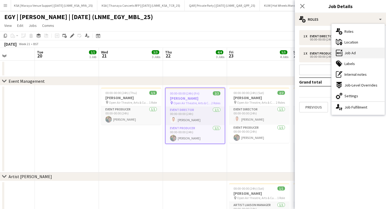
click at [341, 52] on icon "ads-window" at bounding box center [339, 53] width 6 height 6
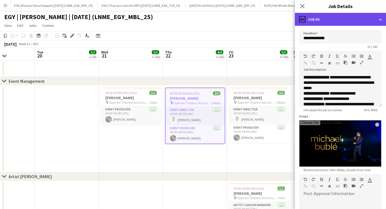
click at [320, 18] on div "ads-window Job Ad" at bounding box center [340, 19] width 91 height 13
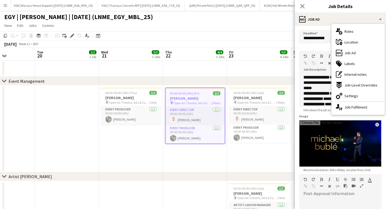
click at [313, 5] on h3 "Job Details" at bounding box center [340, 6] width 91 height 7
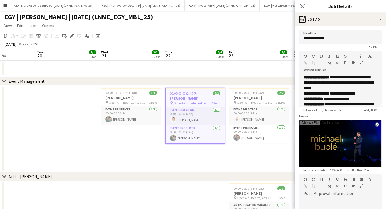
scroll to position [100, 0]
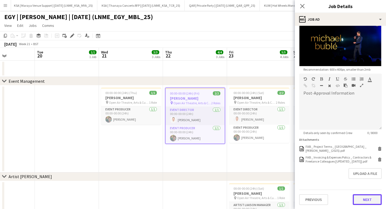
click at [359, 196] on button "Next" at bounding box center [367, 199] width 29 height 11
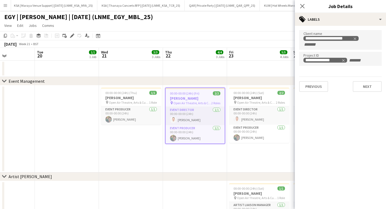
scroll to position [0, 0]
click at [366, 86] on button "Next" at bounding box center [367, 86] width 29 height 11
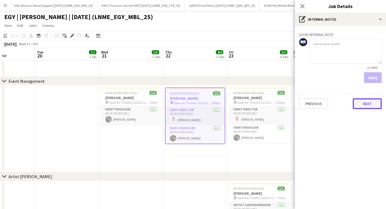
click at [368, 100] on button "Next" at bounding box center [367, 103] width 29 height 11
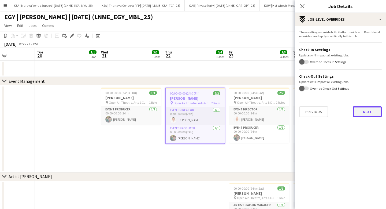
click at [368, 108] on button "Next" at bounding box center [367, 111] width 29 height 11
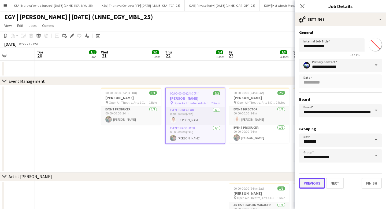
click at [316, 184] on button "Previous" at bounding box center [312, 183] width 26 height 11
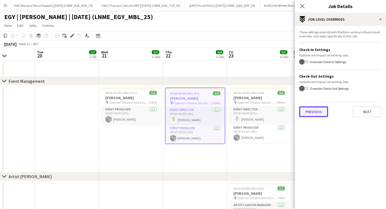
click at [316, 115] on button "Previous" at bounding box center [313, 111] width 29 height 11
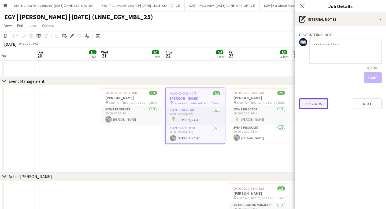
click at [317, 109] on button "Previous" at bounding box center [313, 103] width 29 height 11
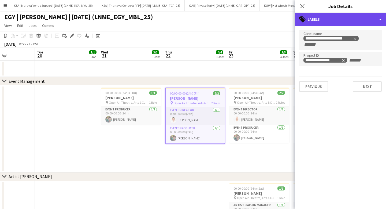
click at [319, 20] on div "tags-double Labels" at bounding box center [340, 19] width 91 height 13
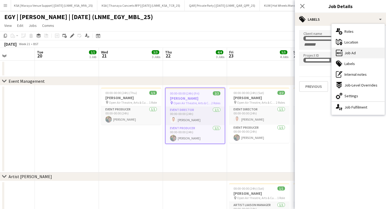
click at [353, 56] on div "ads-window Job Ad" at bounding box center [358, 52] width 53 height 11
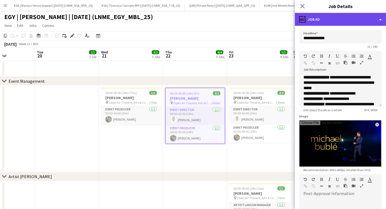
click at [331, 21] on div "ads-window Job Ad" at bounding box center [340, 19] width 91 height 13
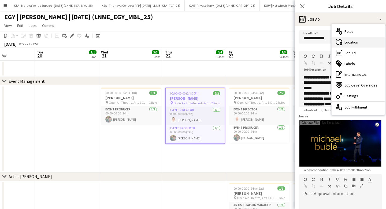
click at [346, 39] on div "maps-pin-1 Location" at bounding box center [358, 42] width 53 height 11
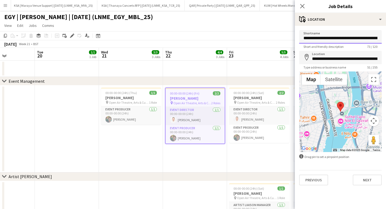
click at [322, 38] on input "**********" at bounding box center [340, 36] width 83 height 13
drag, startPoint x: 367, startPoint y: 39, endPoint x: 386, endPoint y: 39, distance: 19.3
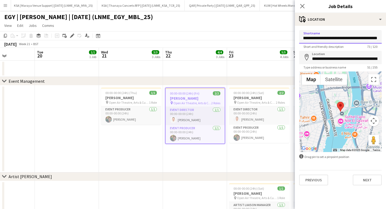
click at [386, 39] on form "**********" at bounding box center [340, 107] width 91 height 155
click at [361, 178] on button "Next" at bounding box center [367, 179] width 29 height 11
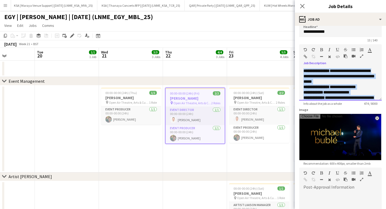
drag, startPoint x: 360, startPoint y: 95, endPoint x: 279, endPoint y: 64, distance: 86.5
click at [279, 64] on body "Menu Boards Boards Boards All jobs Status Workforce Workforce My Workforce Recr…" at bounding box center [193, 199] width 386 height 399
click at [8, 3] on button "Menu" at bounding box center [5, 5] width 11 height 11
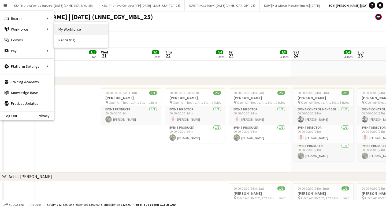
click at [64, 26] on link "My Workforce" at bounding box center [81, 29] width 54 height 11
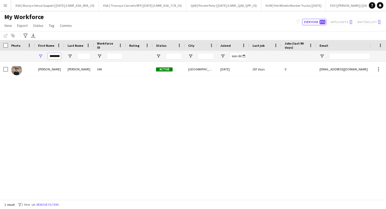
click at [55, 55] on input "********" at bounding box center [54, 56] width 13 height 6
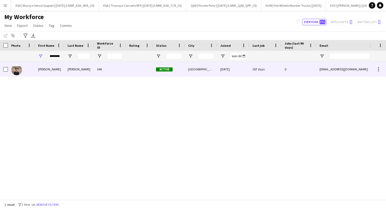
click at [62, 67] on div "[PERSON_NAME]" at bounding box center [50, 69] width 30 height 15
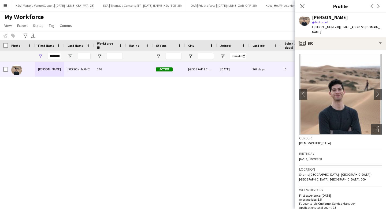
drag, startPoint x: 377, startPoint y: 29, endPoint x: 341, endPoint y: 29, distance: 36.0
click at [341, 29] on div "[PERSON_NAME] star Not rated t. [PHONE_NUMBER] | [EMAIL_ADDRESS][DOMAIN_NAME]" at bounding box center [340, 25] width 91 height 24
copy span "[EMAIL_ADDRESS][DOMAIN_NAME]"
drag, startPoint x: 339, startPoint y: 28, endPoint x: 320, endPoint y: 27, distance: 19.6
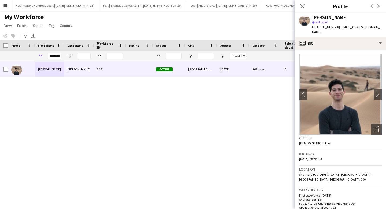
click at [320, 27] on span "t. [PHONE_NUMBER]" at bounding box center [326, 27] width 28 height 4
copy span "971569593578"
